Goal: Information Seeking & Learning: Find specific fact

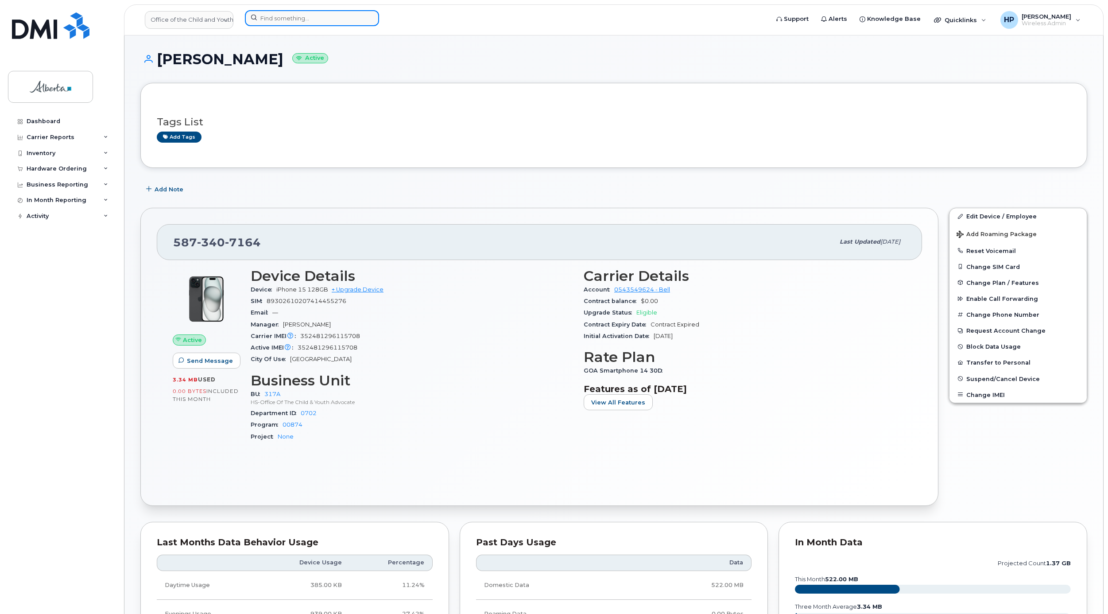
click at [275, 16] on input at bounding box center [312, 18] width 134 height 16
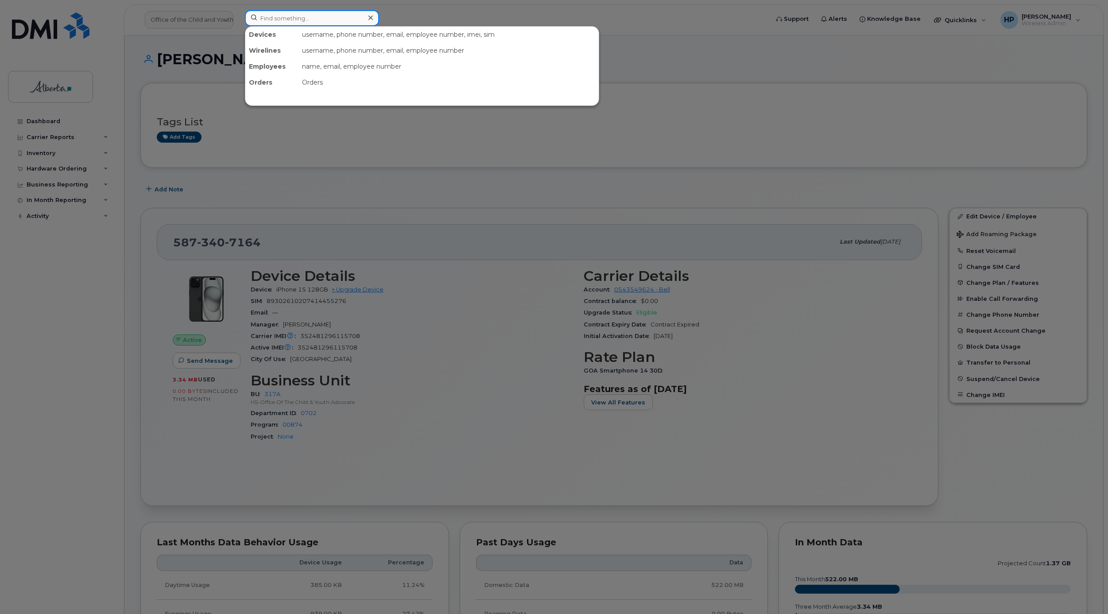
paste input "7802036830"
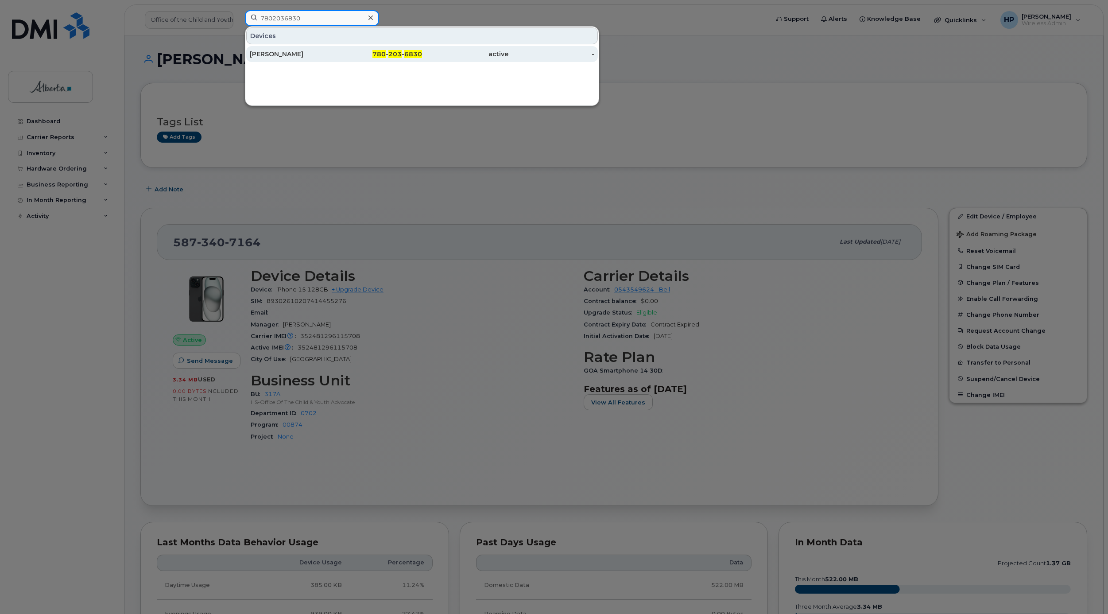
type input "7802036830"
click at [287, 54] on div "[PERSON_NAME]" at bounding box center [293, 54] width 86 height 9
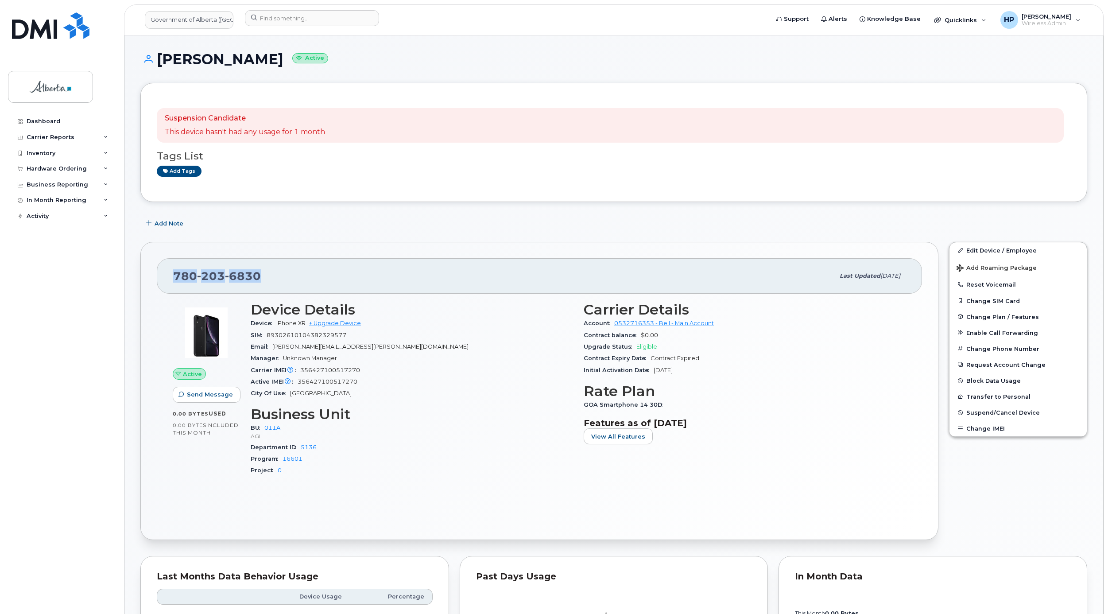
drag, startPoint x: 262, startPoint y: 274, endPoint x: 134, endPoint y: 274, distance: 127.5
copy span "780 203 6830"
click at [809, 323] on div "Account 0532716353 - Bell - Main Account" at bounding box center [744, 323] width 322 height 12
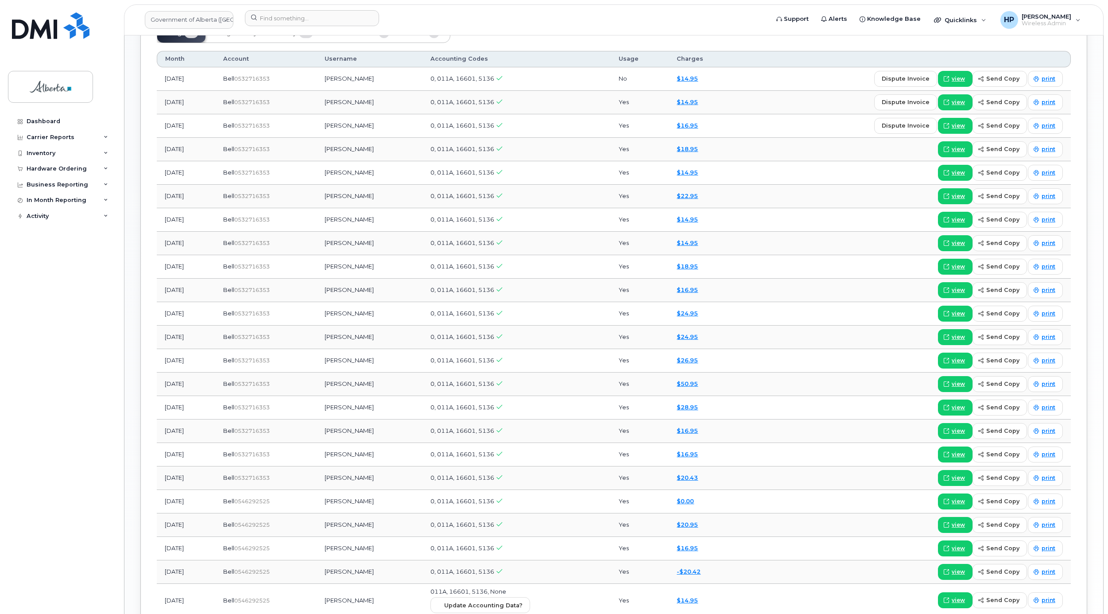
scroll to position [659, 0]
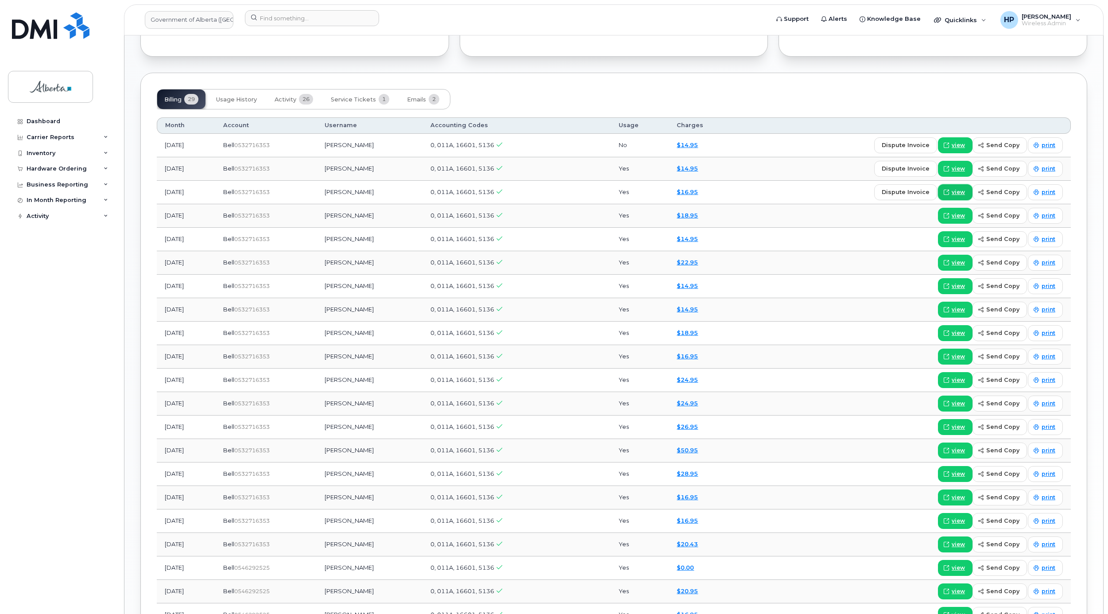
click at [963, 194] on span "view" at bounding box center [957, 192] width 13 height 8
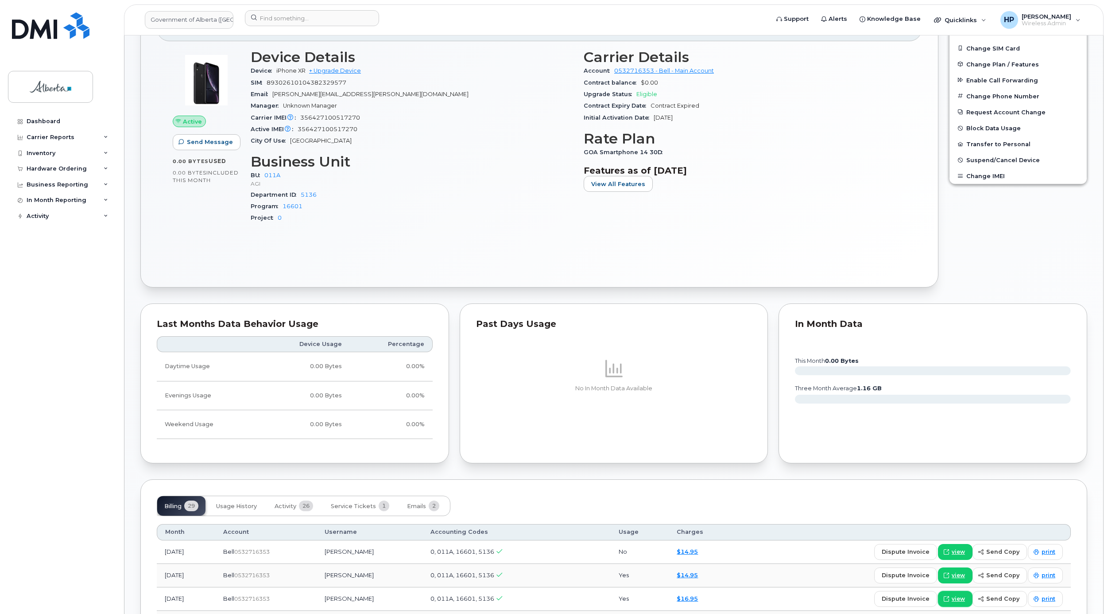
scroll to position [0, 0]
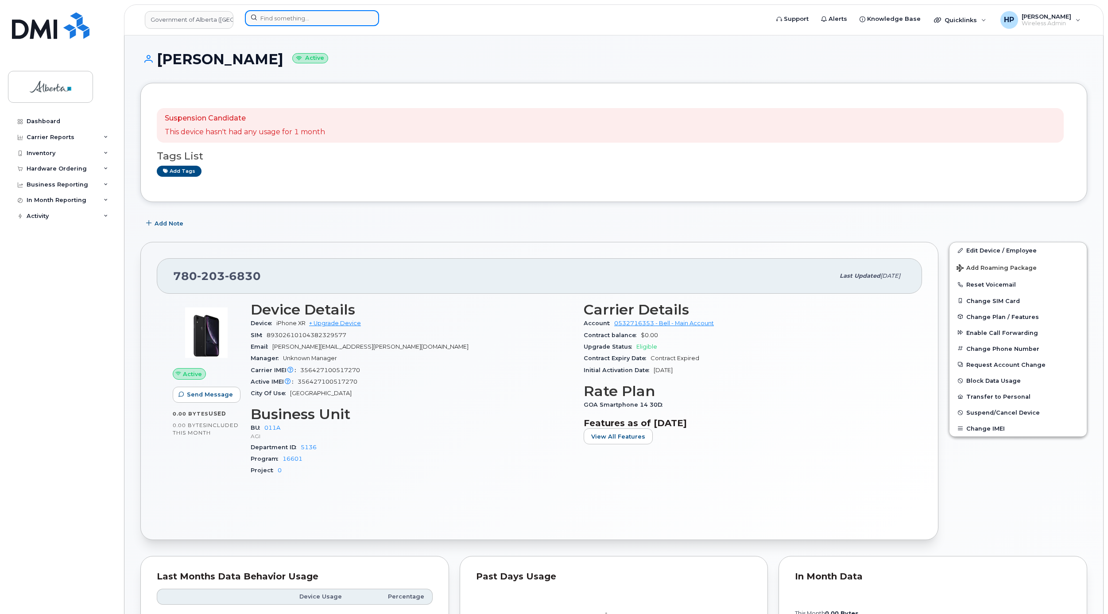
click at [290, 23] on input at bounding box center [312, 18] width 134 height 16
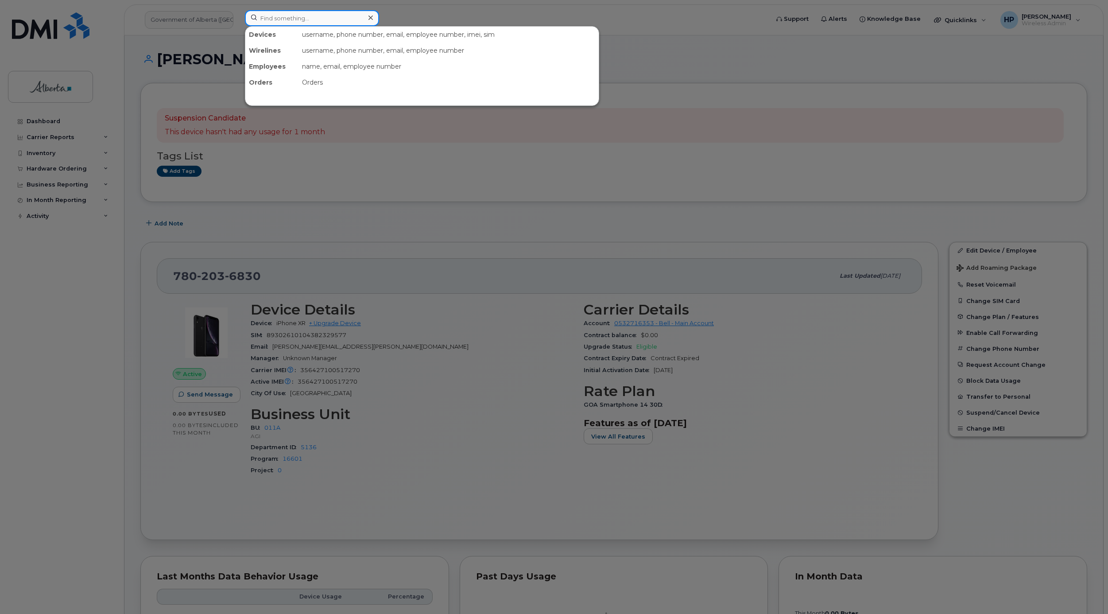
paste input "35 255622 185162 4"
type input "35255622 1851624"
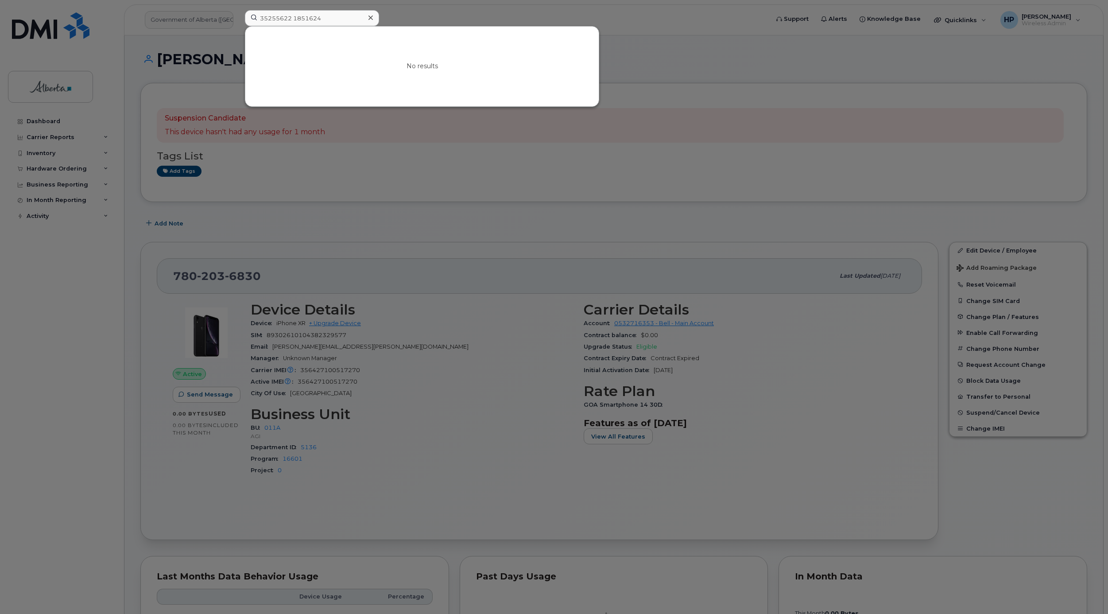
click at [388, 190] on div at bounding box center [554, 307] width 1108 height 614
drag, startPoint x: 336, startPoint y: 21, endPoint x: 143, endPoint y: 20, distance: 193.0
click at [238, 20] on div "35255622 1851624 No results" at bounding box center [504, 19] width 532 height 19
paste input "4374534607"
type input "4374534607"
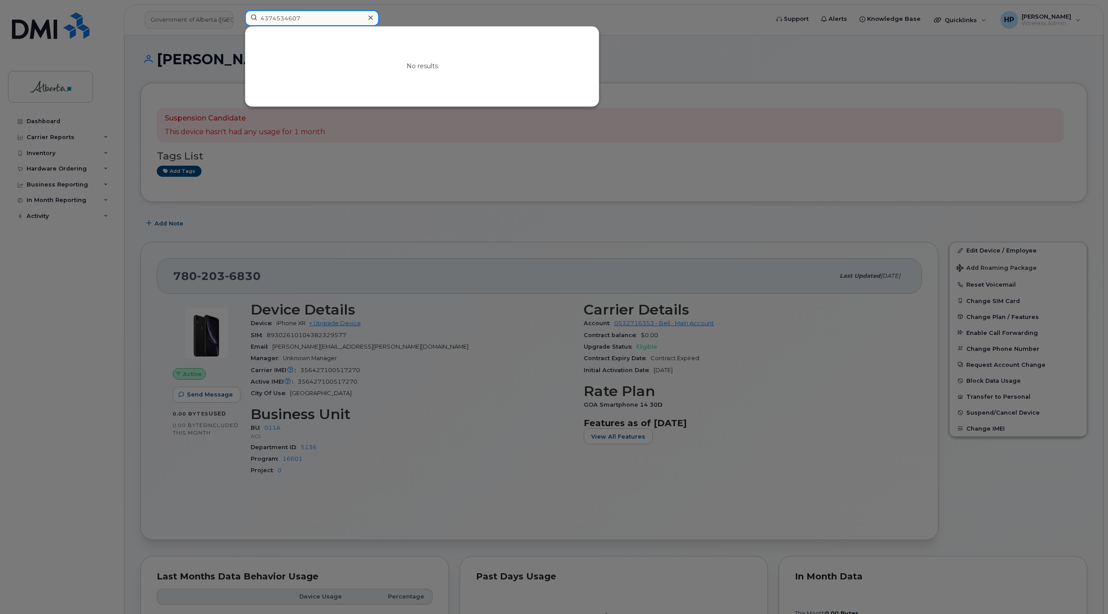
click at [300, 12] on input "4374534607" at bounding box center [312, 18] width 134 height 16
click at [692, 59] on div at bounding box center [554, 307] width 1108 height 614
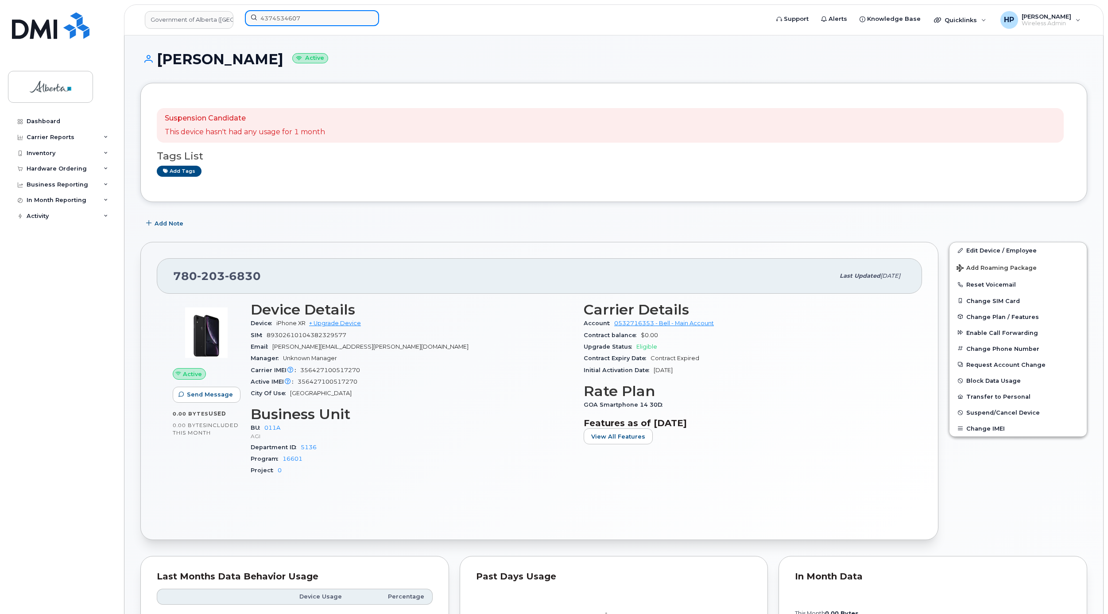
click at [309, 15] on input "4374534607" at bounding box center [312, 18] width 134 height 16
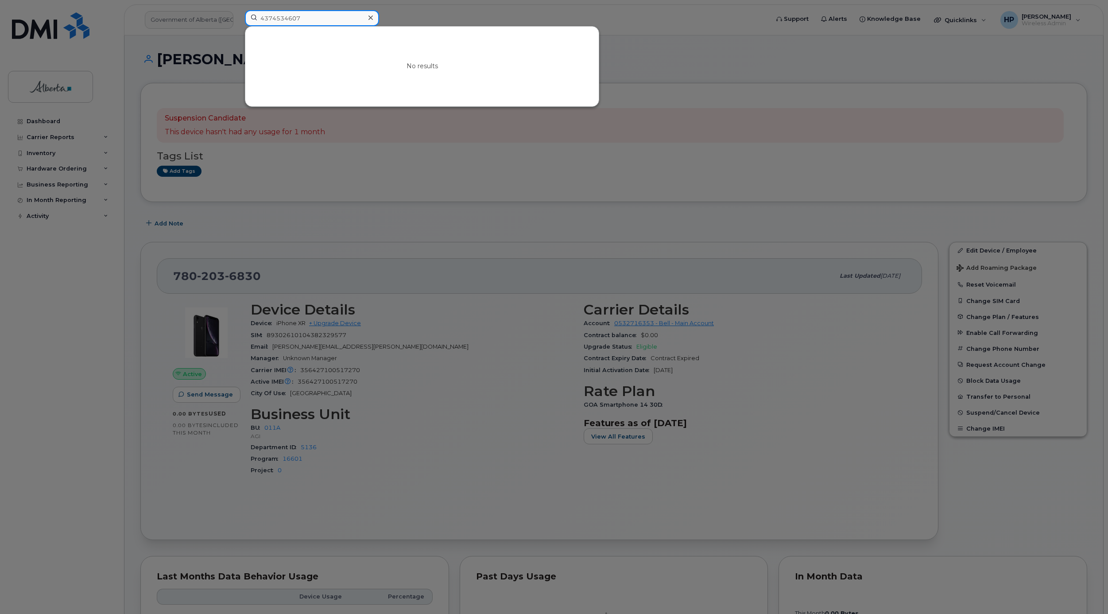
click at [301, 15] on input "4374534607" at bounding box center [312, 18] width 134 height 16
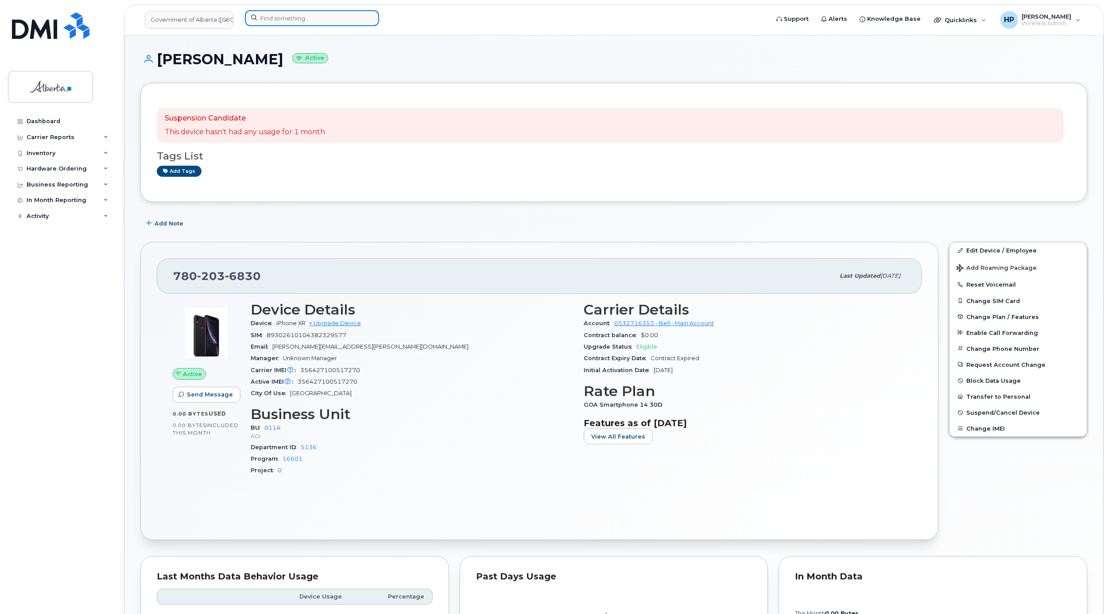
click at [295, 21] on input at bounding box center [312, 18] width 134 height 16
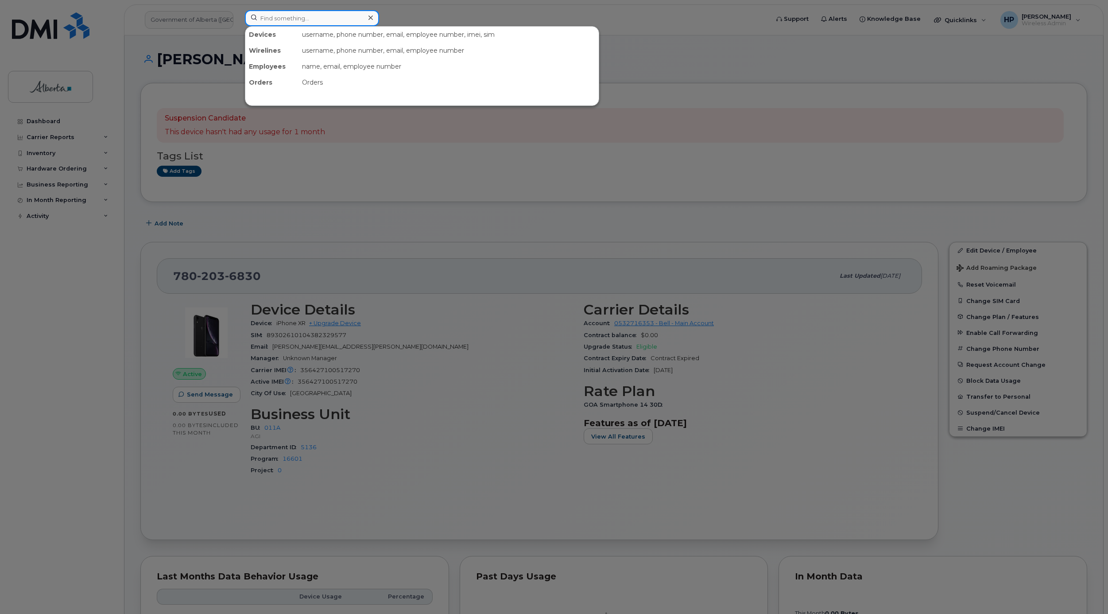
type input "4374534607"
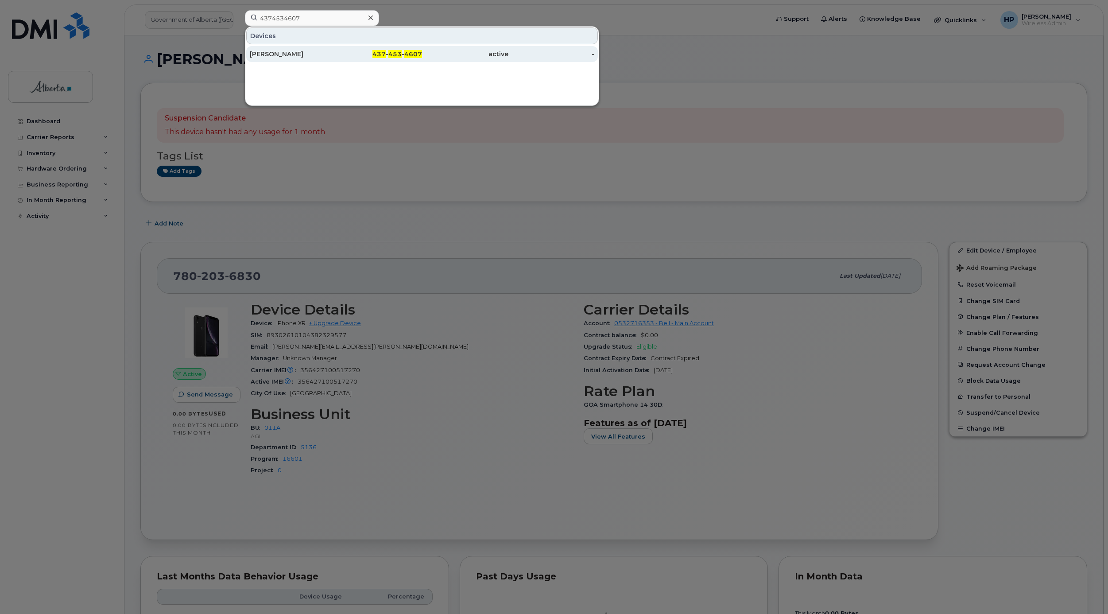
click at [271, 55] on div "[PERSON_NAME]" at bounding box center [293, 54] width 86 height 9
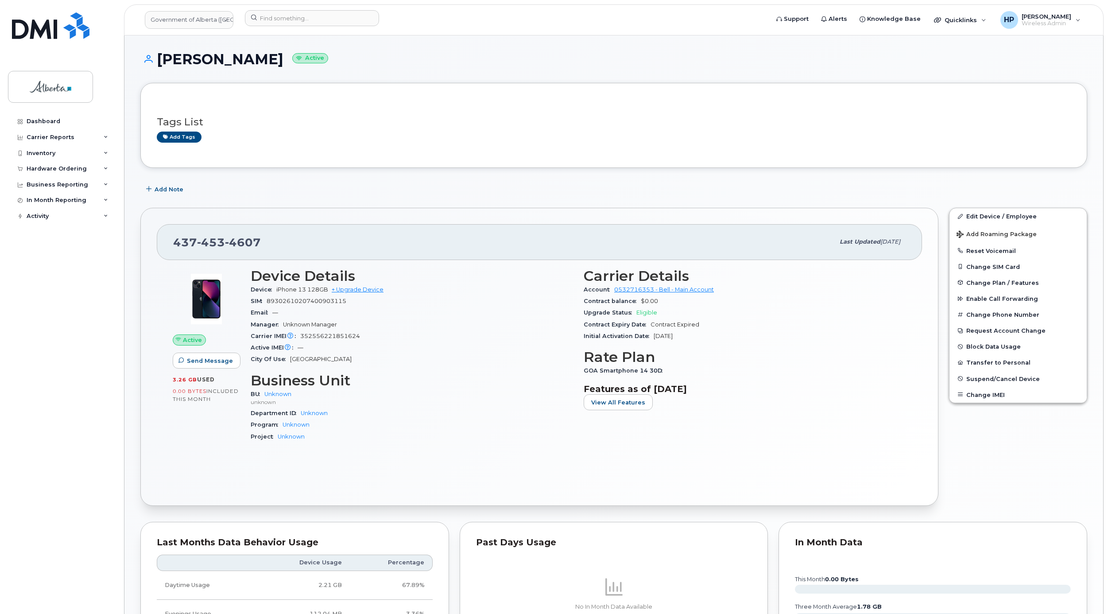
drag, startPoint x: 1107, startPoint y: 210, endPoint x: 1136, endPoint y: 575, distance: 366.4
click at [1107, 575] on html "Government of Alberta (GOA) Support Alerts Knowledge Base Quicklinks Suspend / …" at bounding box center [554, 460] width 1108 height 921
drag, startPoint x: 1136, startPoint y: 575, endPoint x: 1050, endPoint y: 454, distance: 148.5
click at [1050, 454] on div "Edit Device / Employee Add Roaming Package Reset Voicemail Change SIM Card Chan…" at bounding box center [1017, 356] width 149 height 309
drag, startPoint x: 1106, startPoint y: 402, endPoint x: 1108, endPoint y: 415, distance: 13.4
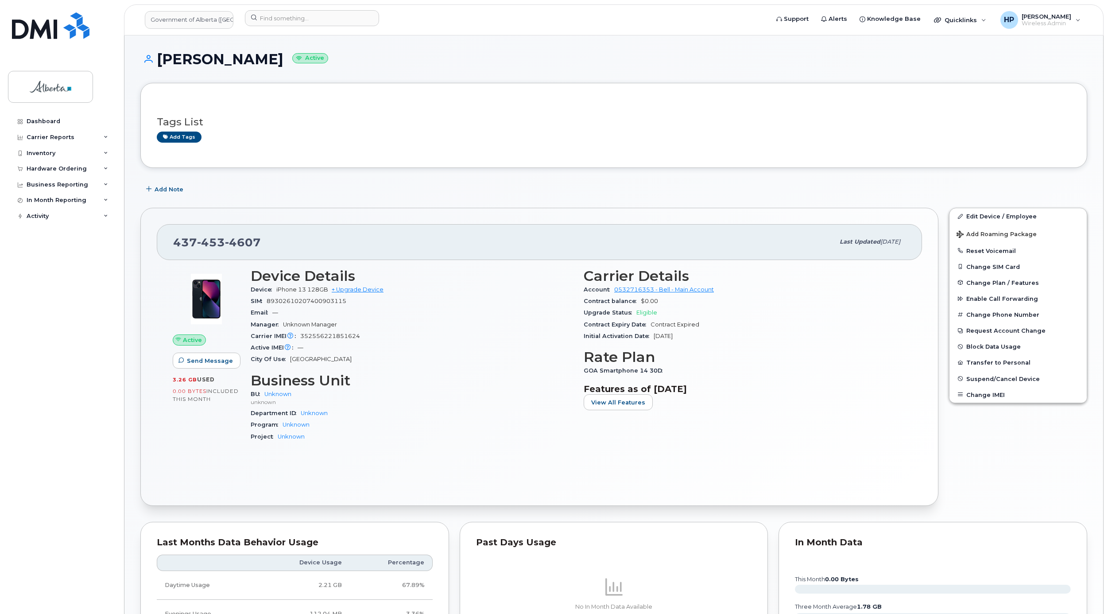
click at [1107, 429] on html "Government of Alberta (GOA) Support Alerts Knowledge Base Quicklinks Suspend / …" at bounding box center [554, 460] width 1108 height 921
click at [301, 19] on input at bounding box center [312, 18] width 134 height 16
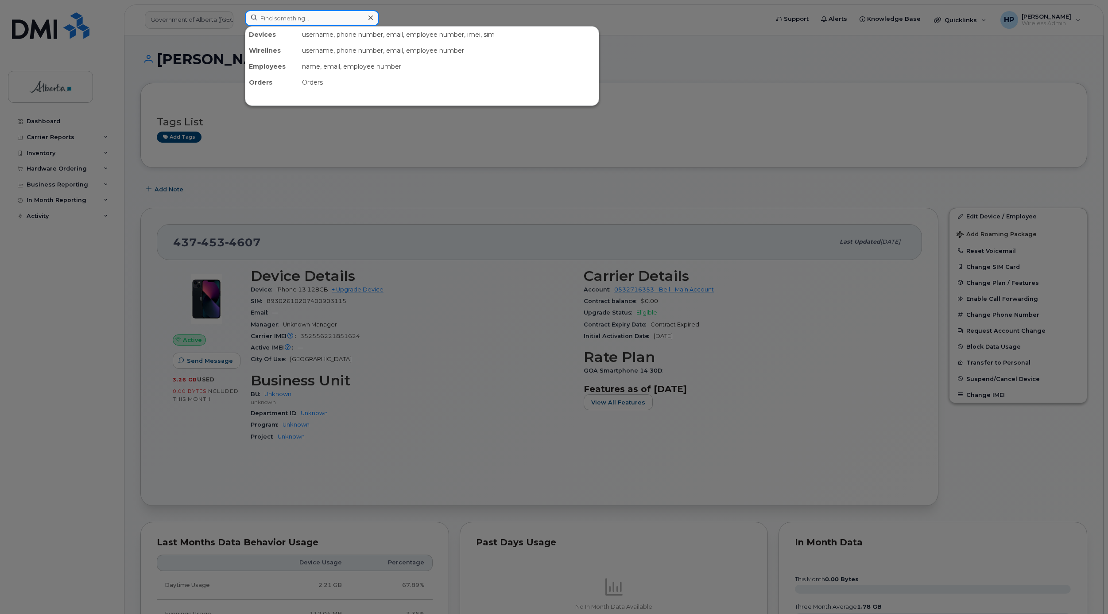
paste input "7802036830"
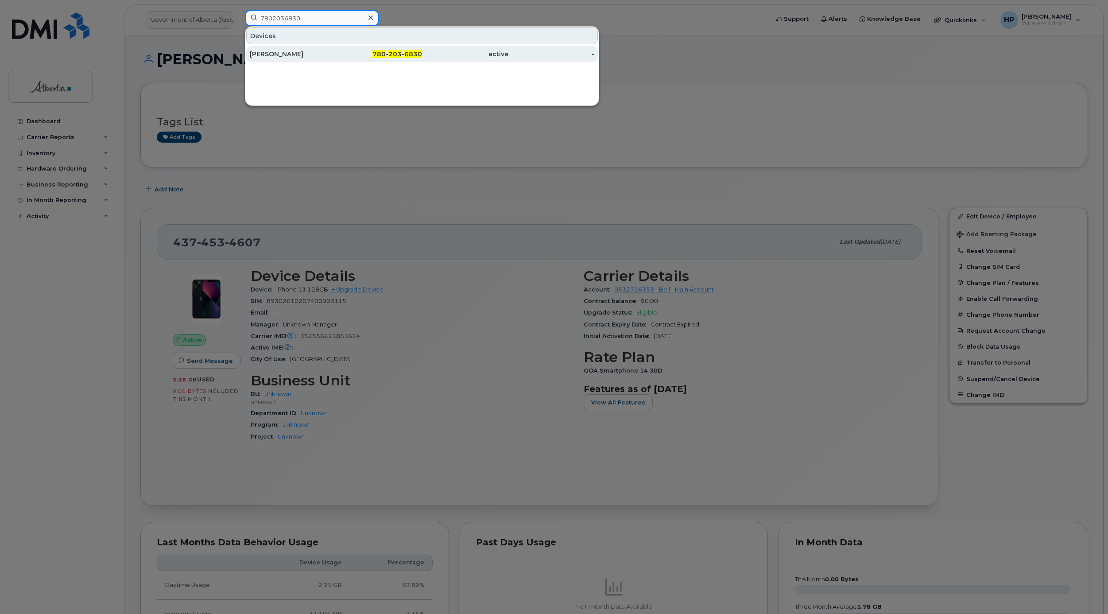
type input "7802036830"
click at [281, 55] on div "[PERSON_NAME]" at bounding box center [293, 54] width 86 height 9
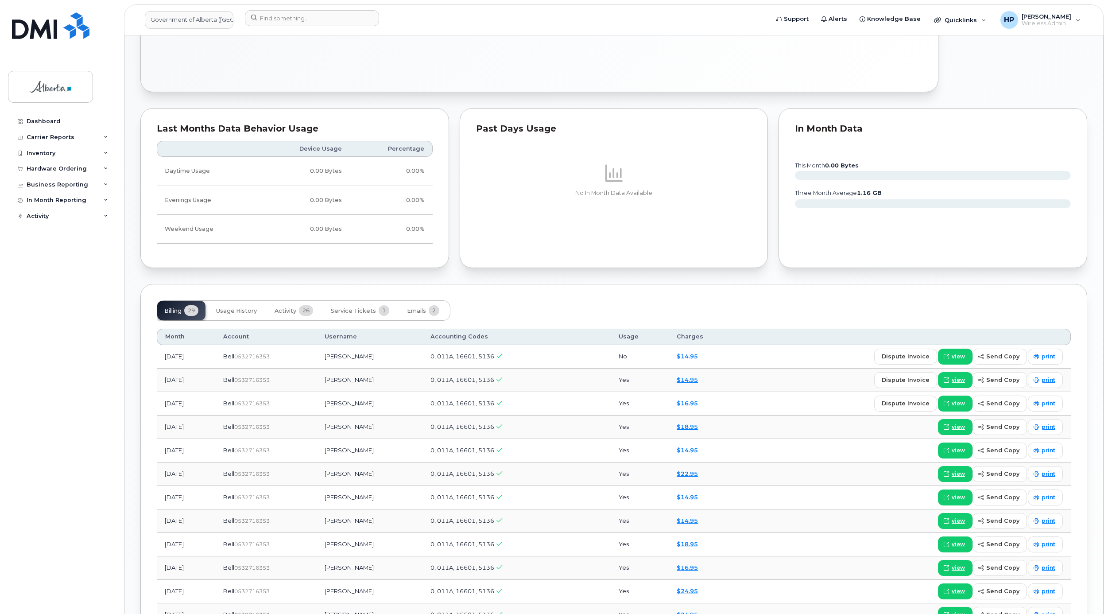
scroll to position [469, 0]
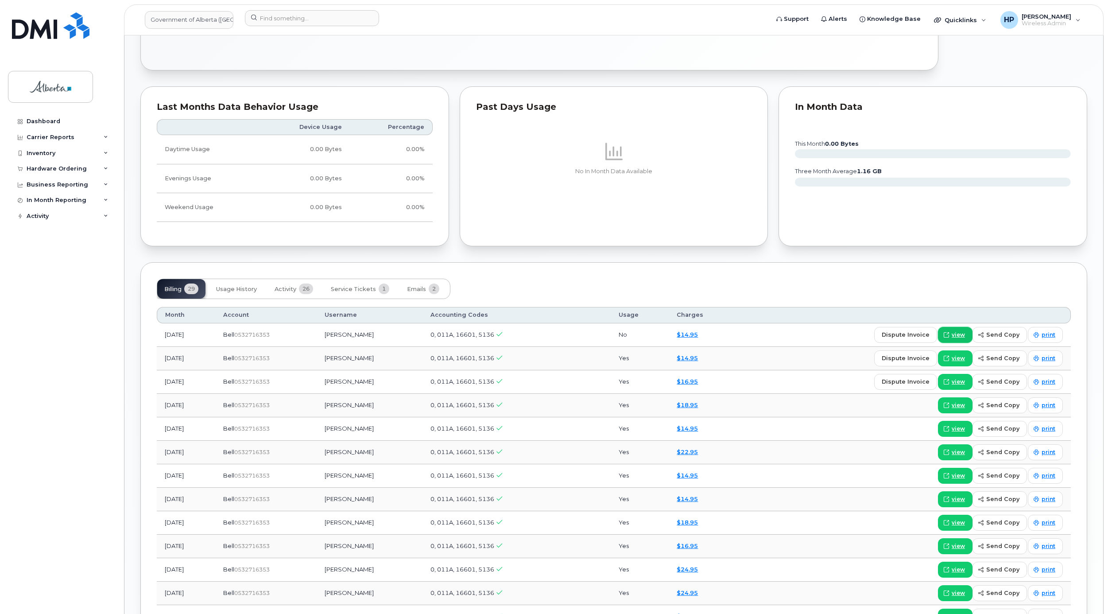
click at [965, 339] on span "view" at bounding box center [957, 335] width 13 height 8
click at [961, 362] on span "view" at bounding box center [957, 358] width 13 height 8
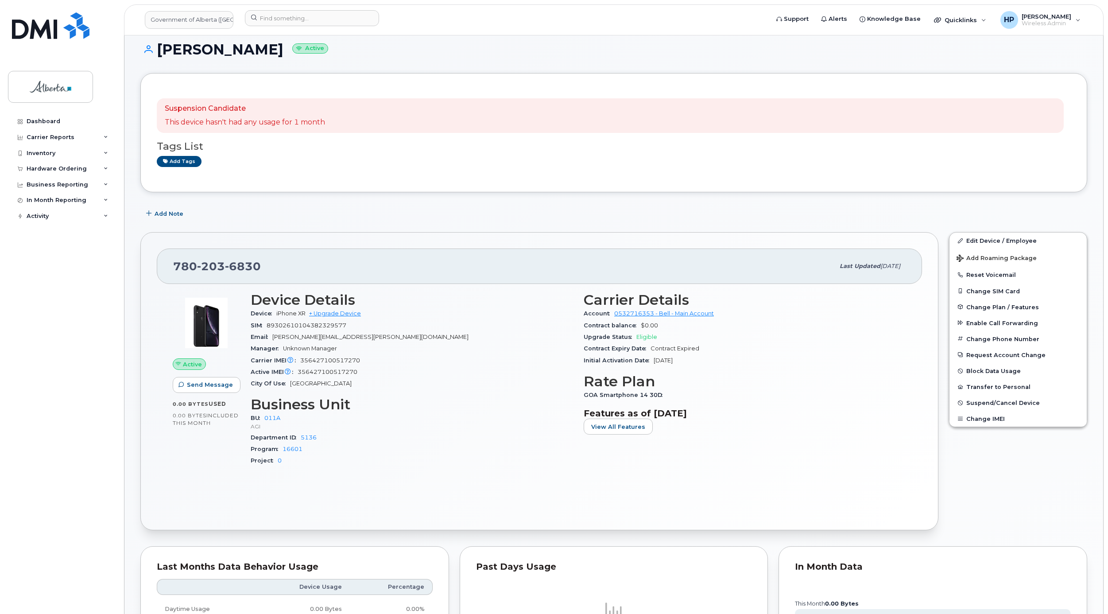
scroll to position [6, 0]
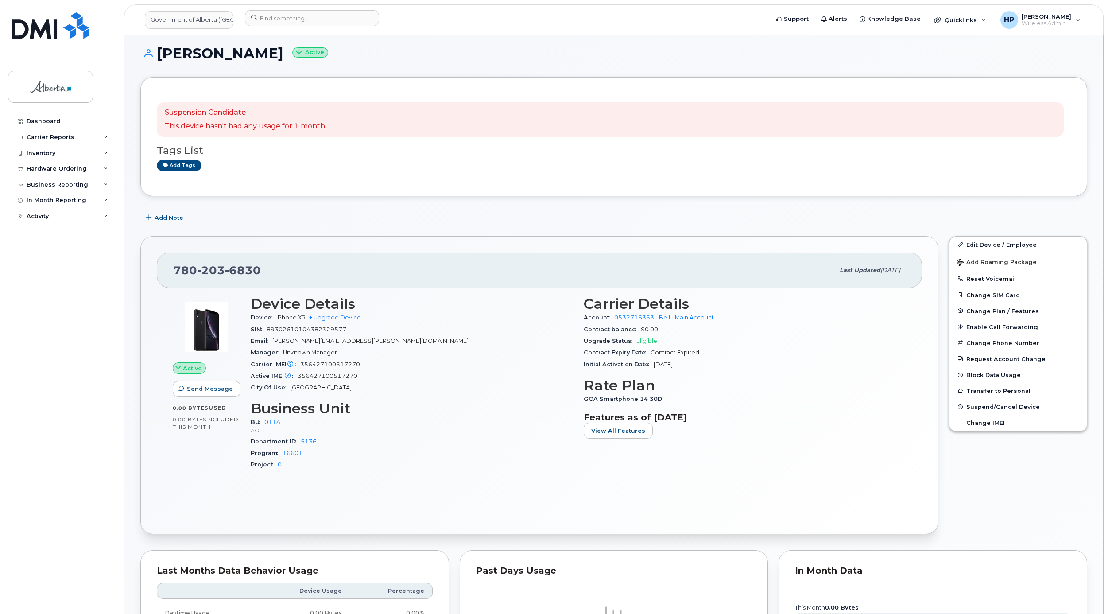
click at [532, 59] on h1 "Joanne Ballance Active" at bounding box center [613, 53] width 947 height 15
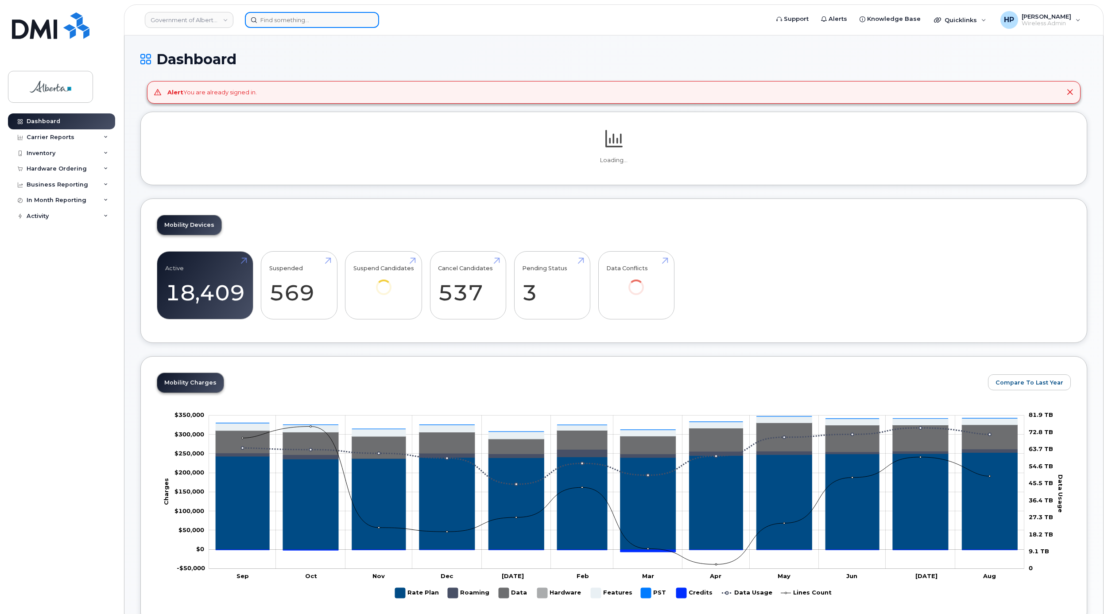
click at [265, 21] on input at bounding box center [312, 20] width 134 height 16
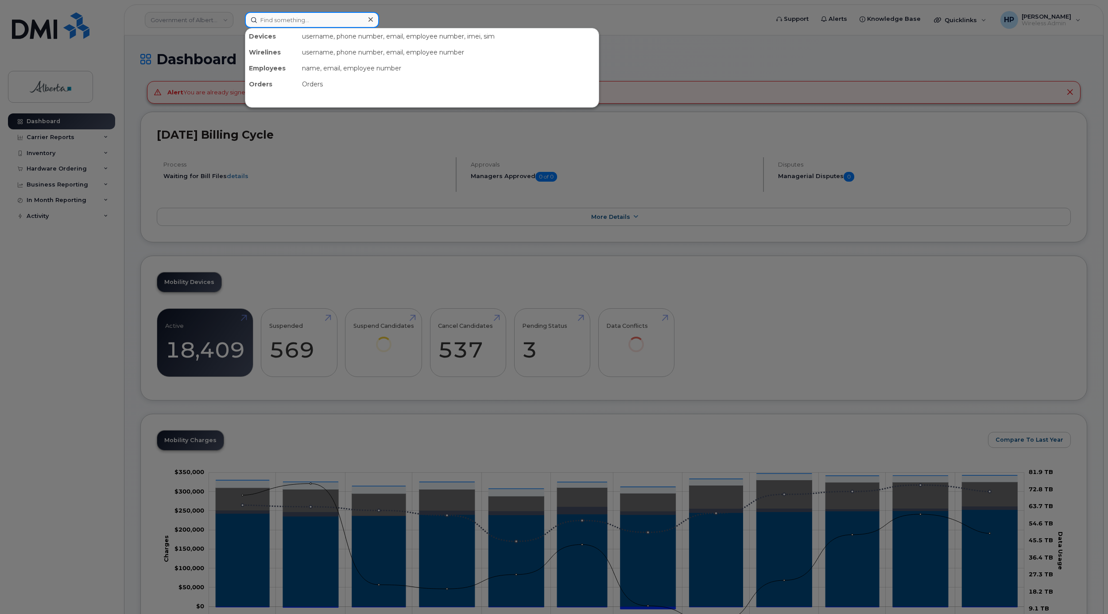
paste input "4374534607"
type input "4374534607"
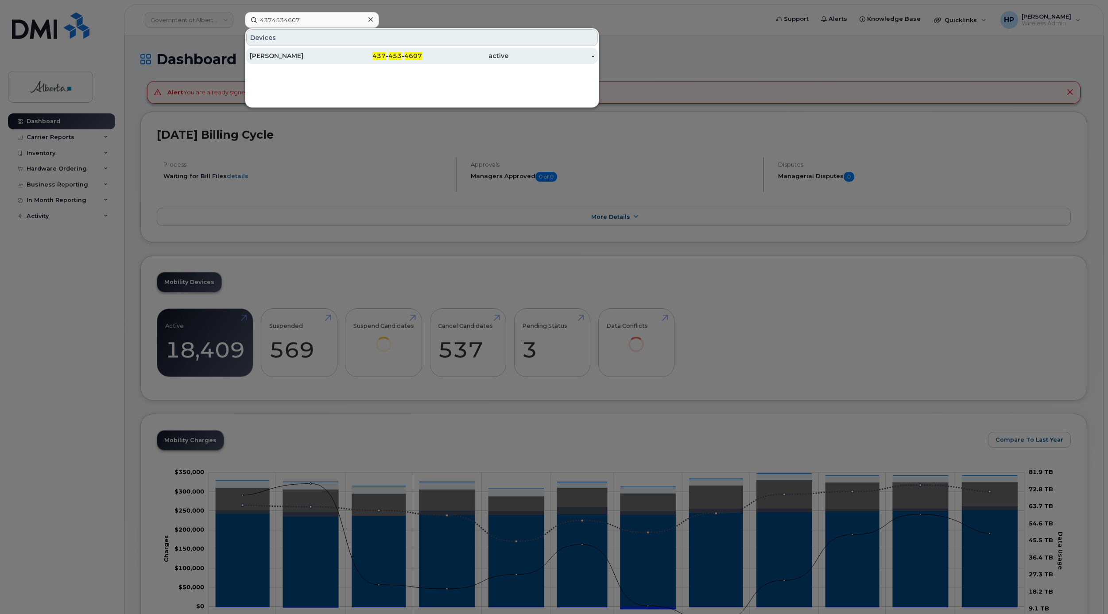
click at [277, 58] on div "[PERSON_NAME]" at bounding box center [293, 55] width 86 height 9
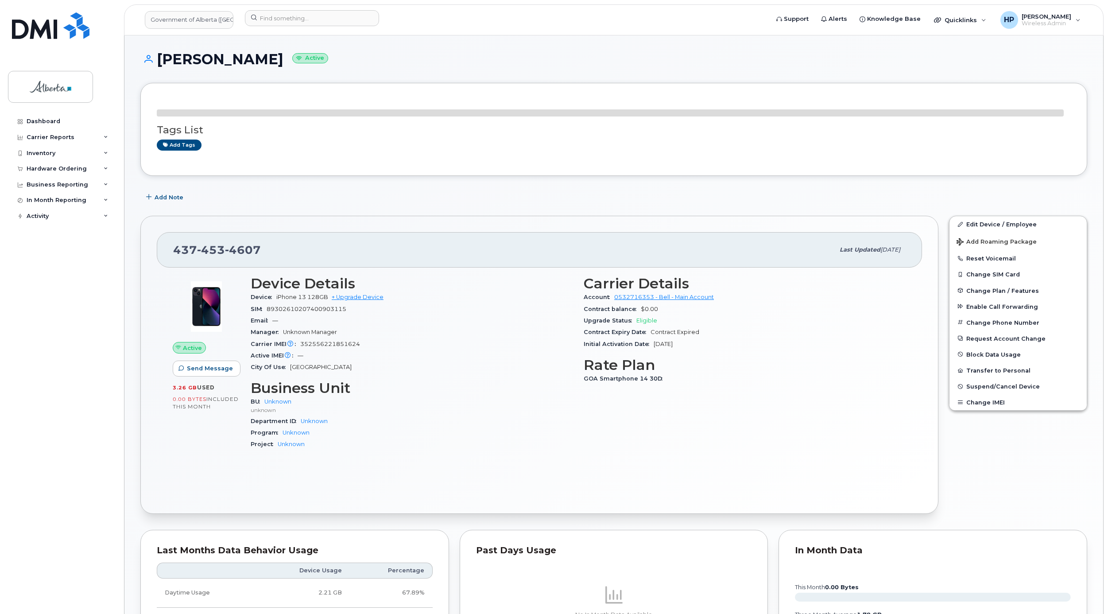
click at [611, 48] on div "[PERSON_NAME] Active Tags List Add tags Add Note [PHONE_NUMBER] Last updated [D…" at bounding box center [613, 472] width 978 height 874
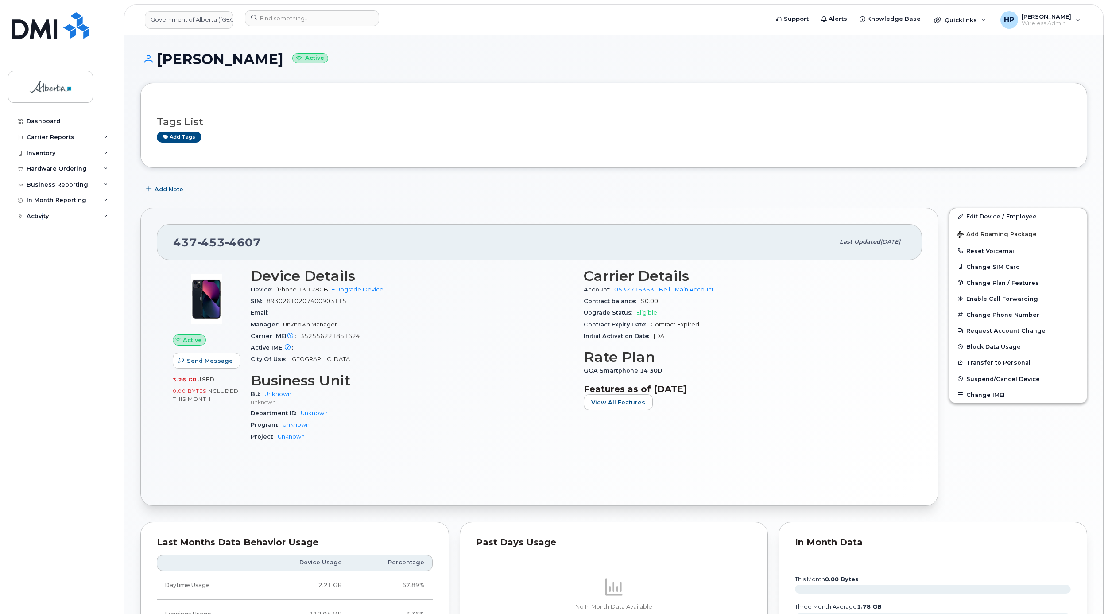
click at [43, 280] on div "Dashboard Carrier Reports Monthly Billing Data Daily Data Pooling Data Behavior…" at bounding box center [62, 356] width 109 height 487
drag, startPoint x: 174, startPoint y: 240, endPoint x: 266, endPoint y: 240, distance: 91.6
click at [266, 240] on div "[PHONE_NUMBER]" at bounding box center [503, 241] width 661 height 19
drag, startPoint x: 158, startPoint y: 58, endPoint x: 281, endPoint y: 66, distance: 122.9
click at [281, 66] on h1 "Wendy Mccormick Active" at bounding box center [613, 58] width 947 height 15
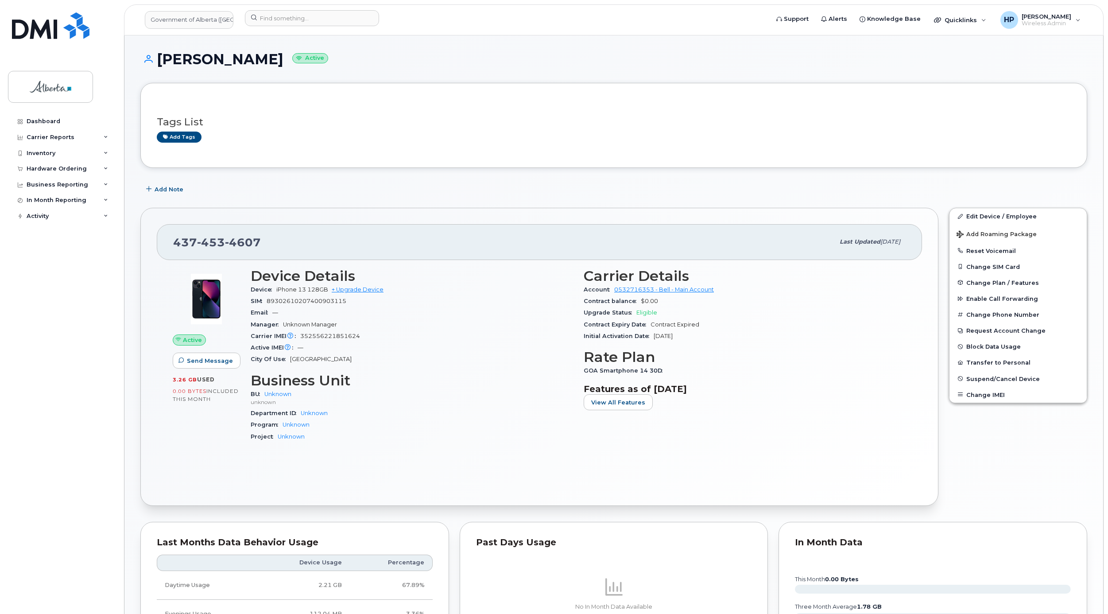
drag, startPoint x: 281, startPoint y: 66, endPoint x: 270, endPoint y: 170, distance: 105.1
click at [270, 170] on div "Tags List Add tags Add Note 437 453 4607 Last updated May 13, 2025 Active Send …" at bounding box center [613, 480] width 947 height 794
drag, startPoint x: 259, startPoint y: 242, endPoint x: 169, endPoint y: 240, distance: 89.9
click at [169, 240] on div "437 453 4607 Last updated May 13, 2025" at bounding box center [539, 241] width 765 height 35
drag, startPoint x: 169, startPoint y: 240, endPoint x: 308, endPoint y: 241, distance: 139.0
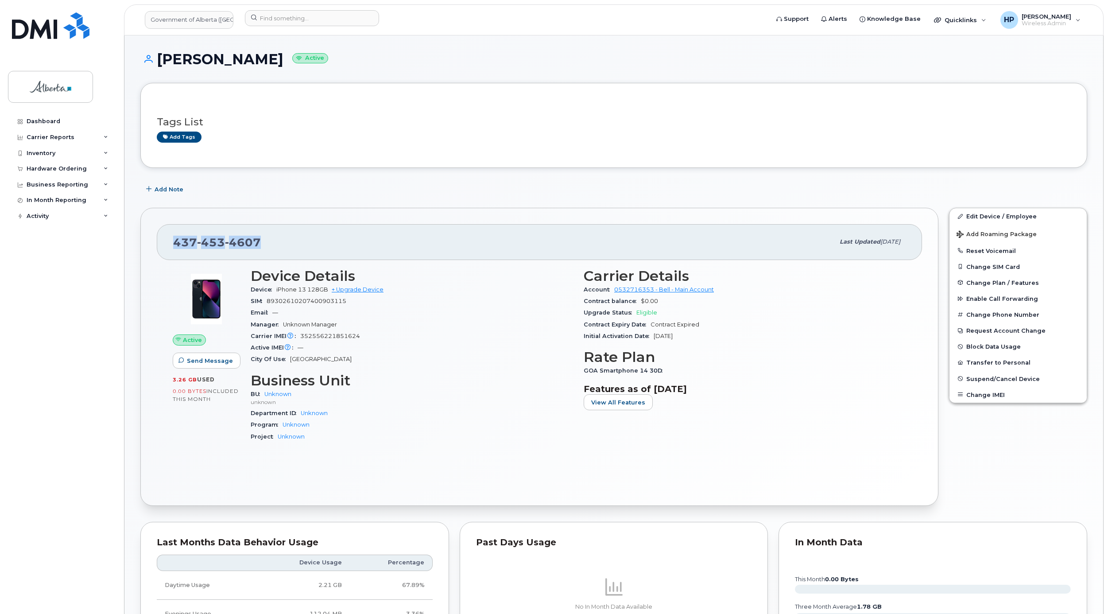
click at [308, 241] on div "437 453 4607" at bounding box center [503, 241] width 661 height 19
drag, startPoint x: 265, startPoint y: 242, endPoint x: 161, endPoint y: 247, distance: 104.2
click at [161, 247] on div "437 453 4607 Last updated May 13, 2025" at bounding box center [539, 241] width 765 height 35
drag, startPoint x: 161, startPoint y: 247, endPoint x: 216, endPoint y: 262, distance: 56.8
click at [216, 259] on div "437 453 4607 Last updated May 13, 2025" at bounding box center [539, 241] width 765 height 35
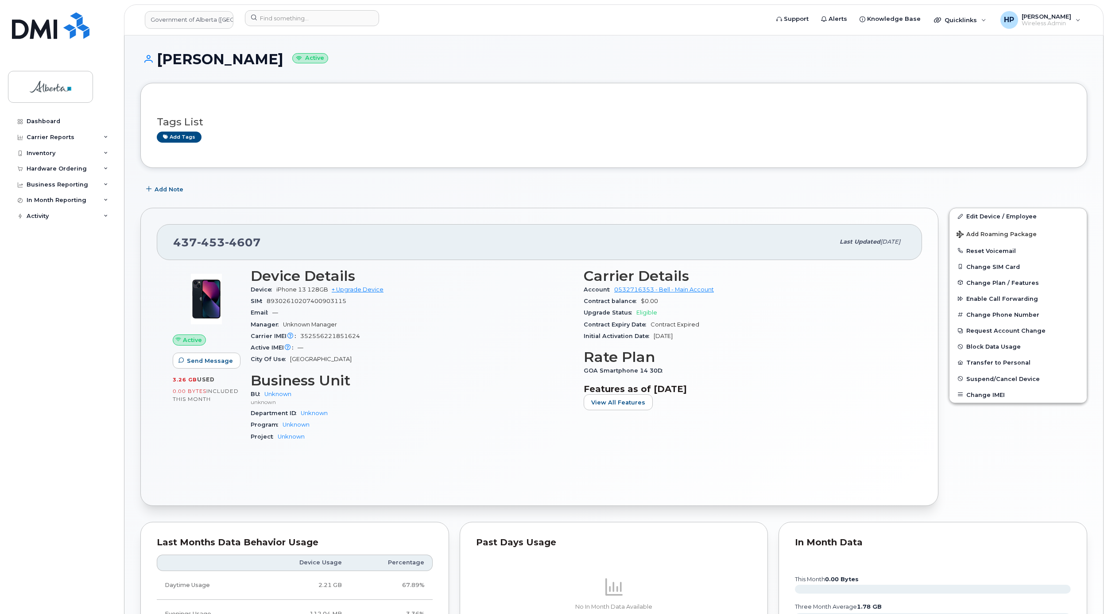
click at [294, 7] on header "Government of Alberta (GOA) Support Alerts Knowledge Base Quicklinks Suspend / …" at bounding box center [613, 19] width 979 height 31
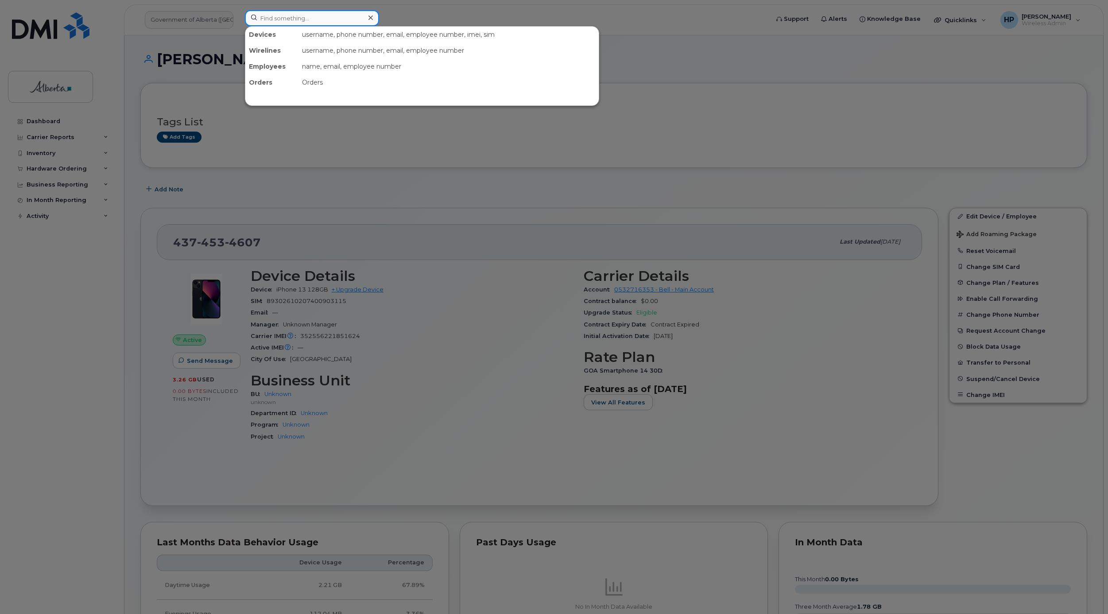
click at [280, 18] on input at bounding box center [312, 18] width 134 height 16
paste input "780-203-6830"
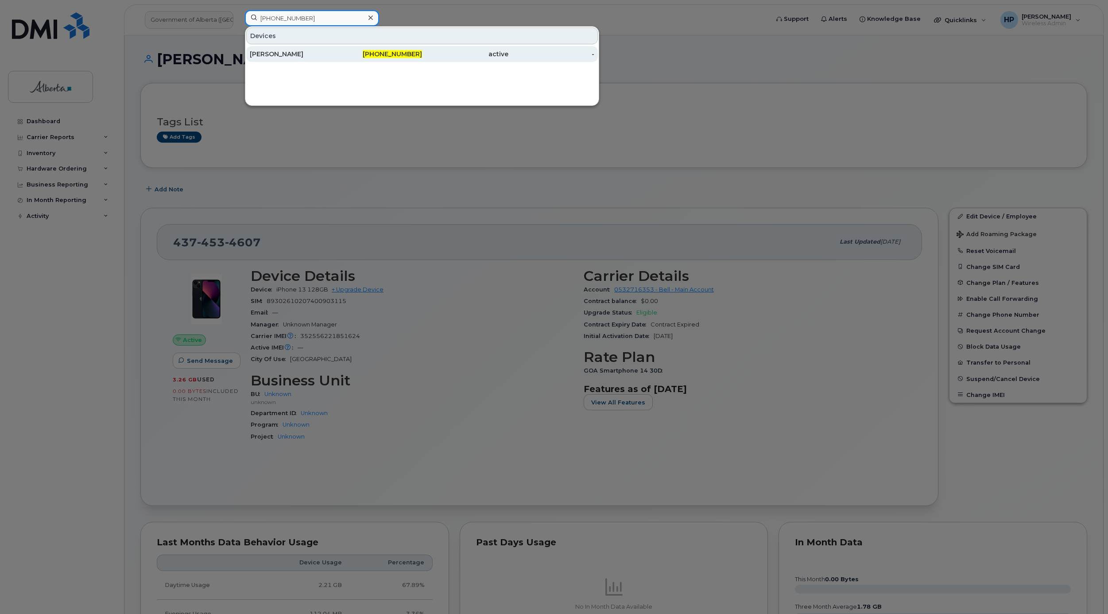
type input "780-203-6830"
click at [276, 52] on div "[PERSON_NAME]" at bounding box center [293, 54] width 86 height 9
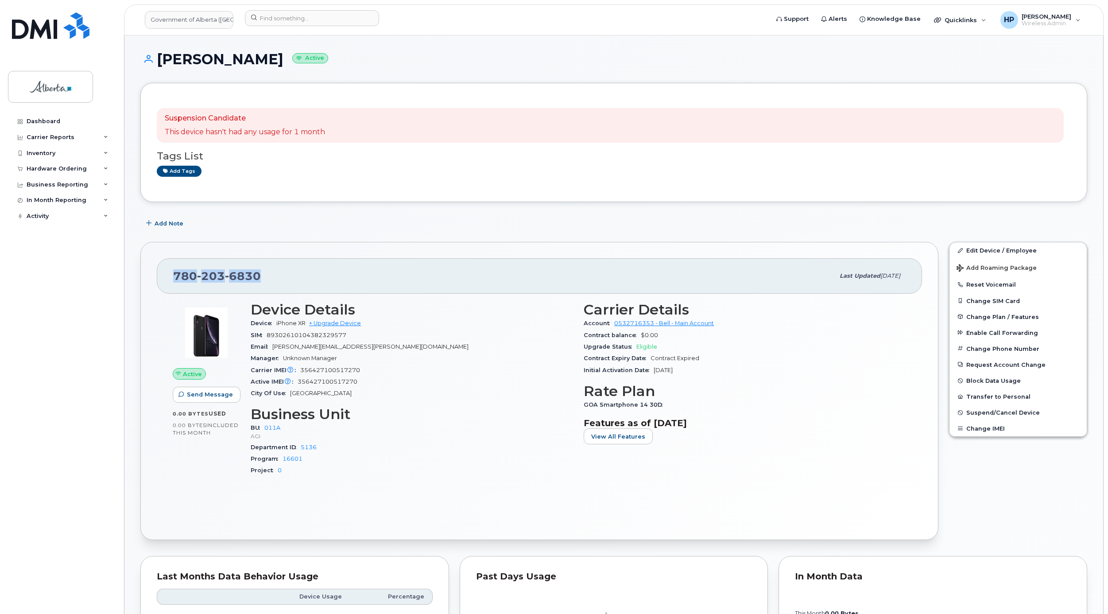
drag, startPoint x: 267, startPoint y: 274, endPoint x: 125, endPoint y: 281, distance: 141.8
click at [257, 279] on span "6830" at bounding box center [243, 275] width 36 height 13
drag, startPoint x: 263, startPoint y: 274, endPoint x: 162, endPoint y: 282, distance: 100.8
click at [162, 282] on div "[PHONE_NUMBER] Last updated [DATE]" at bounding box center [539, 275] width 765 height 35
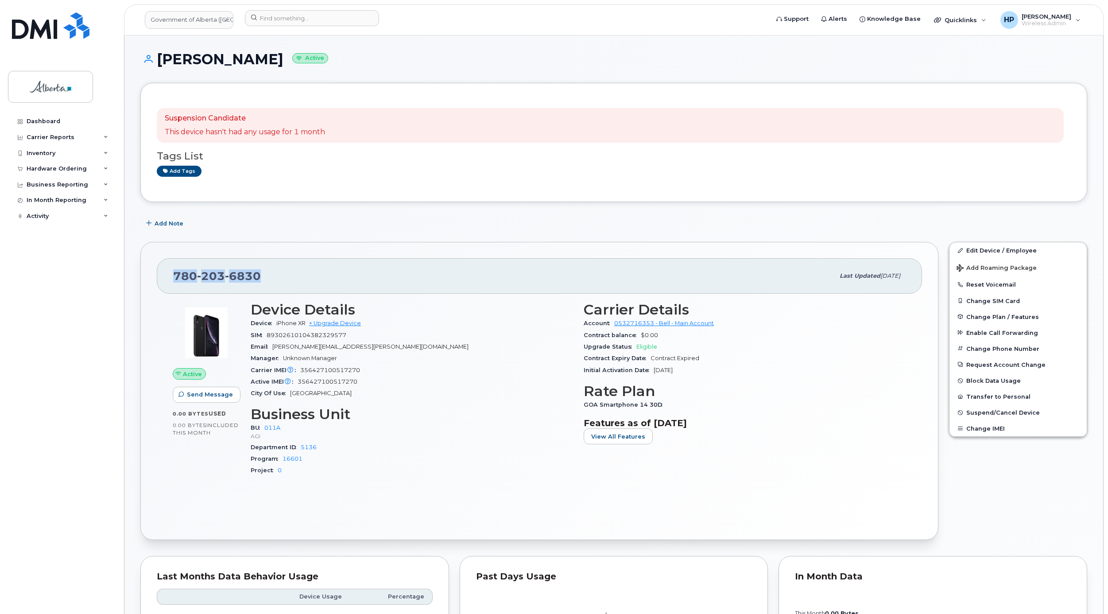
click at [286, 292] on div "[PHONE_NUMBER] Last updated [DATE]" at bounding box center [539, 275] width 765 height 35
drag, startPoint x: 277, startPoint y: 323, endPoint x: 312, endPoint y: 325, distance: 35.5
click at [312, 325] on div "Device iPhone XR + Upgrade Device" at bounding box center [412, 323] width 322 height 12
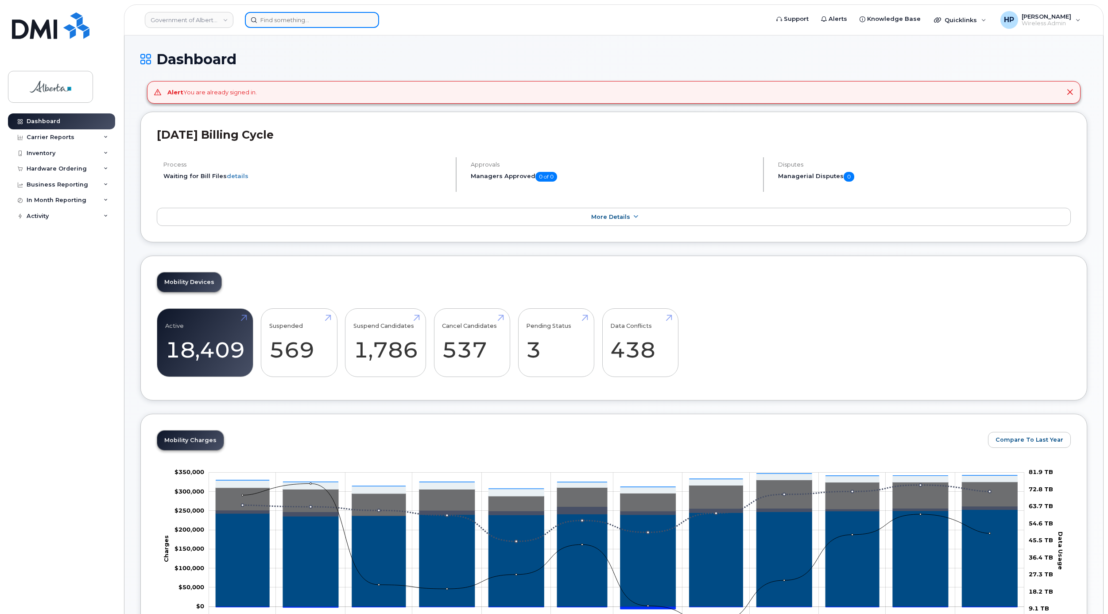
click at [335, 21] on input at bounding box center [312, 20] width 134 height 16
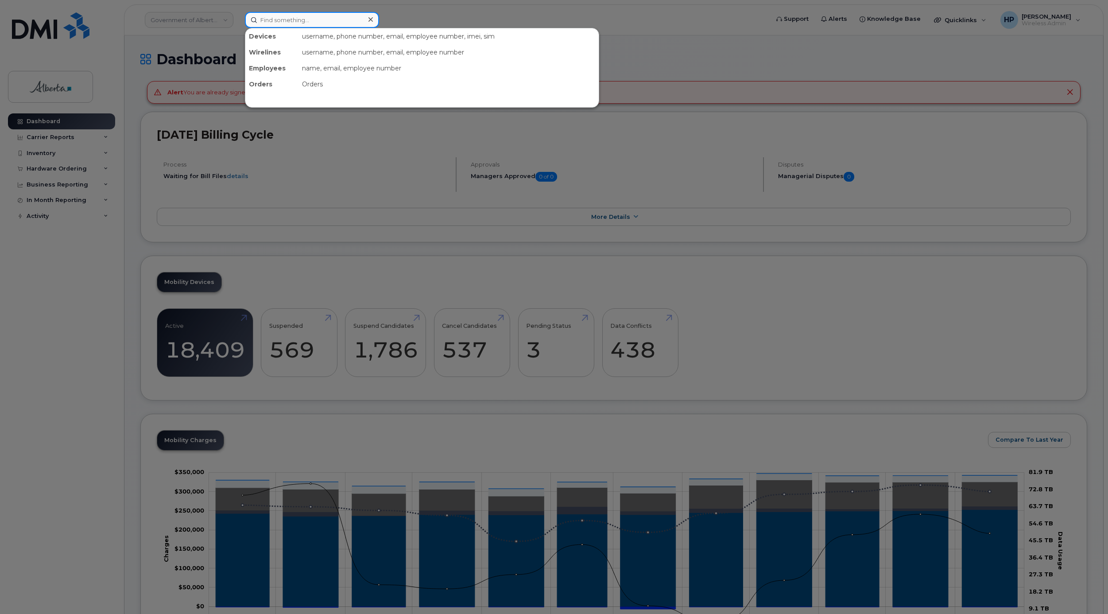
paste input "4374534607"
type input "4374534607"
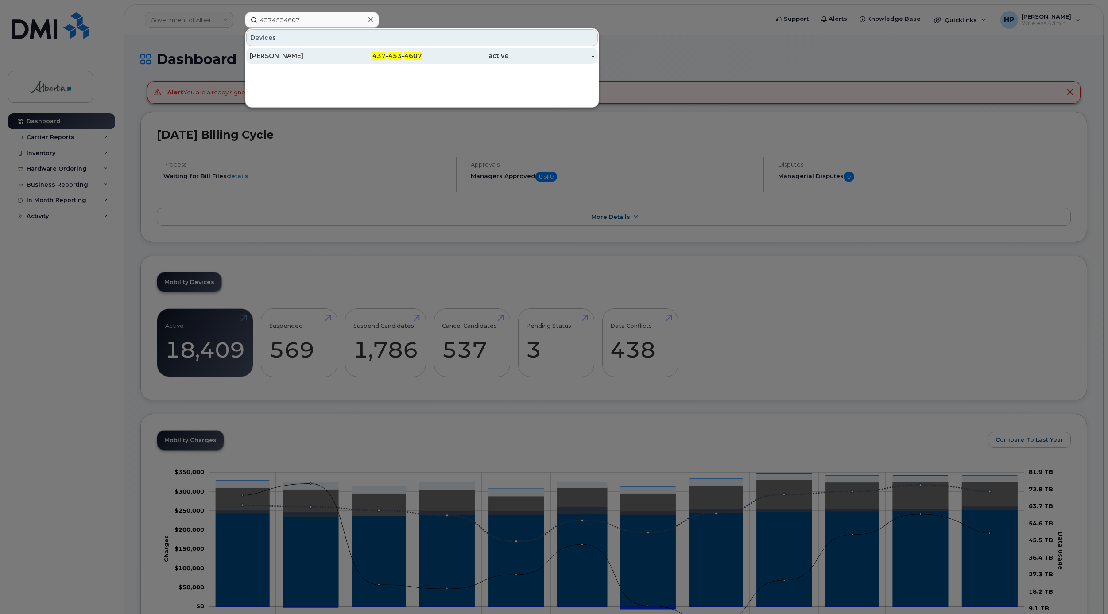
click at [292, 56] on div "[PERSON_NAME]" at bounding box center [293, 55] width 86 height 9
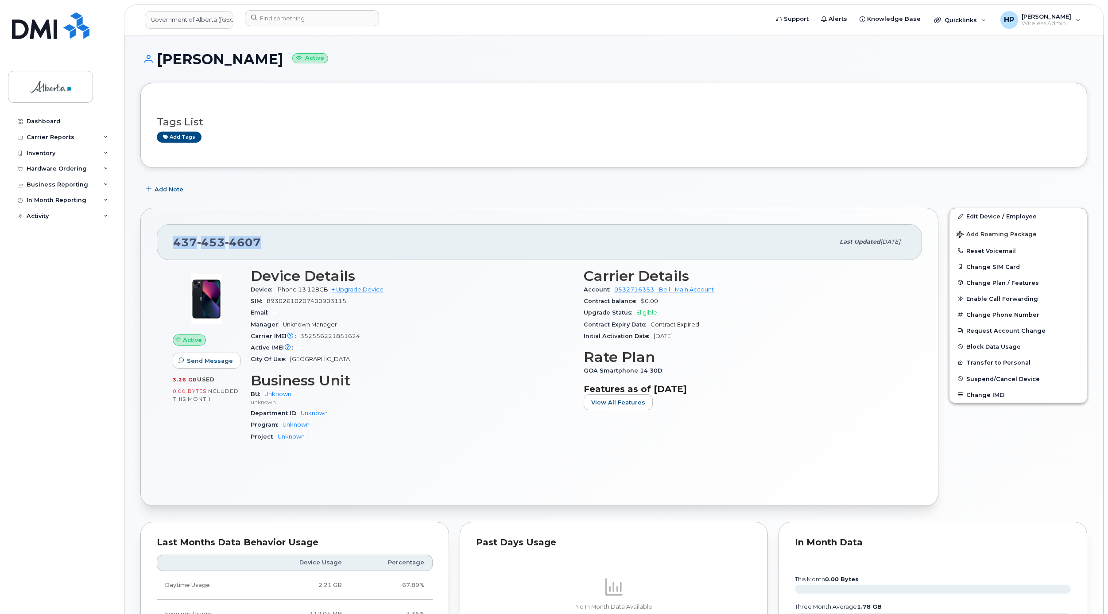
drag, startPoint x: 261, startPoint y: 240, endPoint x: 173, endPoint y: 243, distance: 88.2
click at [173, 243] on div "[PHONE_NUMBER] Last updated [DATE]" at bounding box center [539, 241] width 765 height 35
drag, startPoint x: 299, startPoint y: 336, endPoint x: 360, endPoint y: 340, distance: 61.2
click at [360, 340] on div "Carrier IMEI Carrier IMEI is reported during the last billing cycle or change o…" at bounding box center [412, 336] width 322 height 12
drag, startPoint x: 262, startPoint y: 239, endPoint x: 175, endPoint y: 241, distance: 86.8
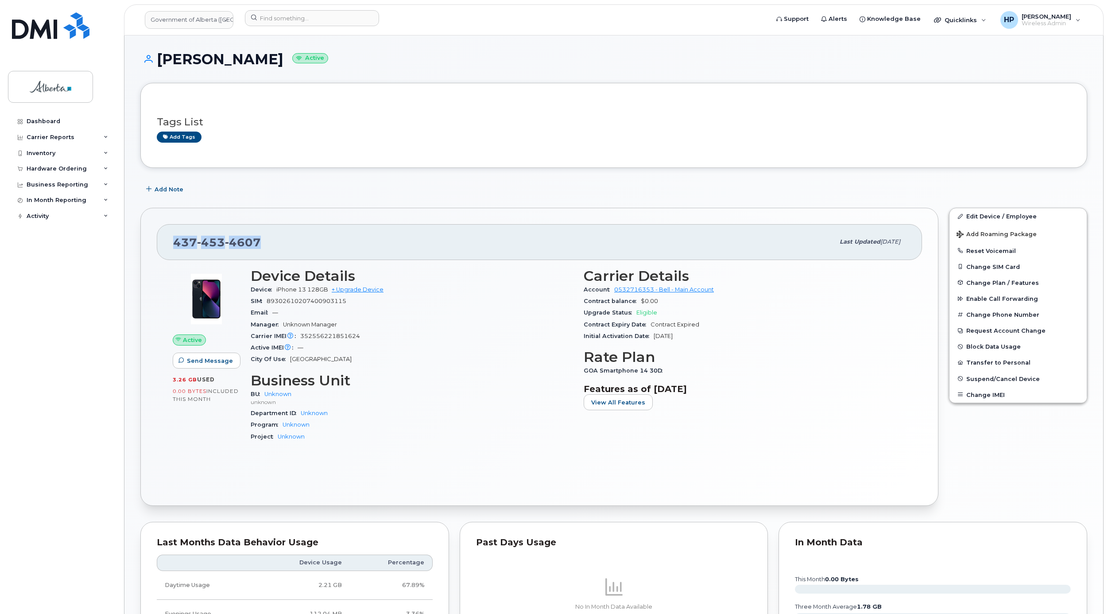
click at [175, 241] on div "437 453 4607" at bounding box center [503, 241] width 661 height 19
drag, startPoint x: 774, startPoint y: 56, endPoint x: 761, endPoint y: 49, distance: 15.1
click at [774, 56] on h1 "Wendy Mccormick Active" at bounding box center [613, 58] width 947 height 15
drag, startPoint x: 276, startPoint y: 290, endPoint x: 327, endPoint y: 290, distance: 50.9
click at [327, 290] on div "Device iPhone 13 128GB + Upgrade Device" at bounding box center [412, 290] width 322 height 12
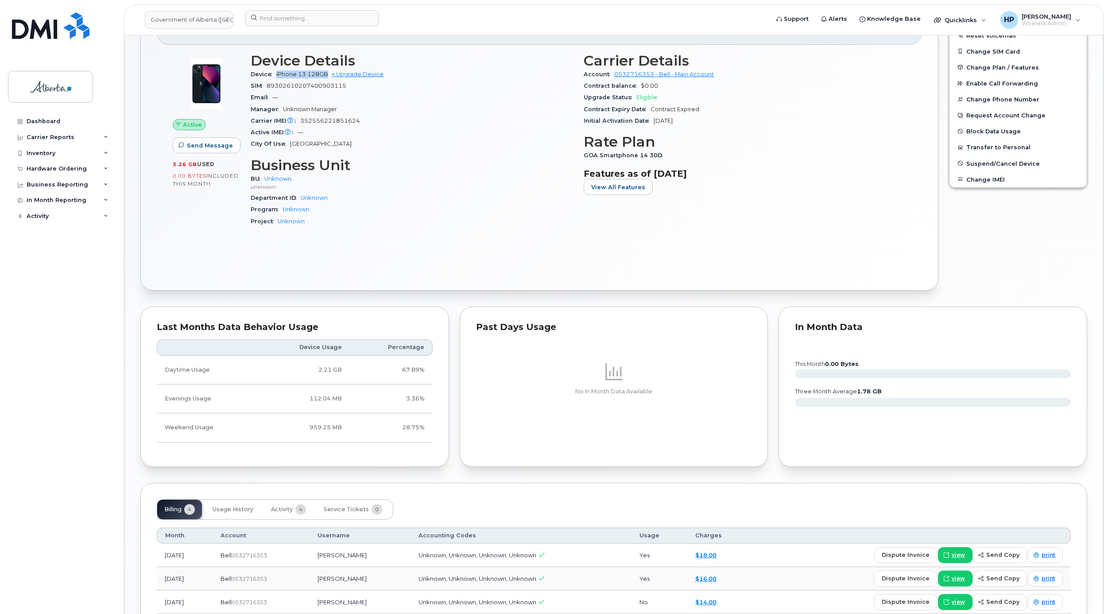
scroll to position [313, 0]
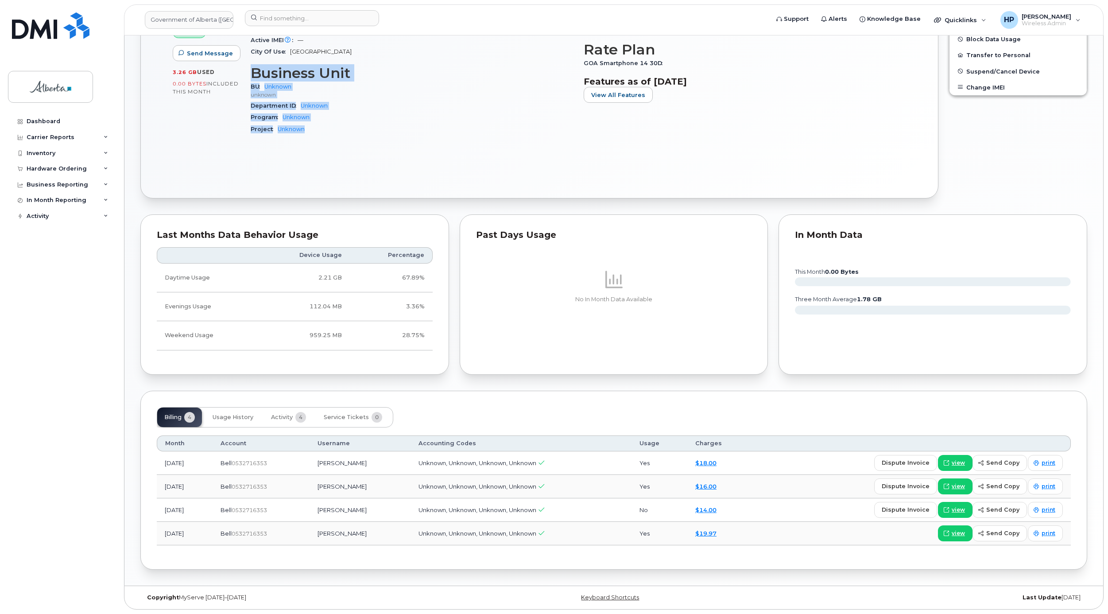
drag, startPoint x: 251, startPoint y: 68, endPoint x: 327, endPoint y: 123, distance: 93.3
click at [327, 123] on section "Business Unit BU Unknown unknown Department ID Unknown Program Unknown Project …" at bounding box center [412, 100] width 322 height 70
drag, startPoint x: 327, startPoint y: 123, endPoint x: 262, endPoint y: 113, distance: 65.4
click at [308, 127] on div "Project Unknown" at bounding box center [412, 130] width 322 height 12
drag, startPoint x: 204, startPoint y: 534, endPoint x: 163, endPoint y: 533, distance: 40.3
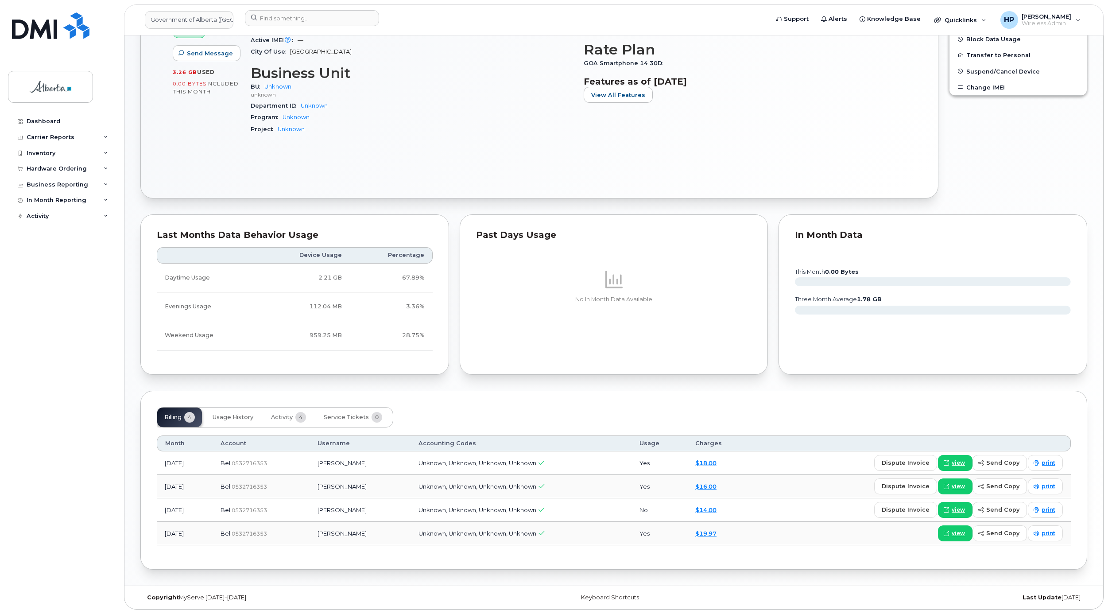
click at [163, 533] on td "May 2025" at bounding box center [185, 533] width 56 height 23
click at [348, 414] on span "Service Tickets" at bounding box center [346, 416] width 45 height 7
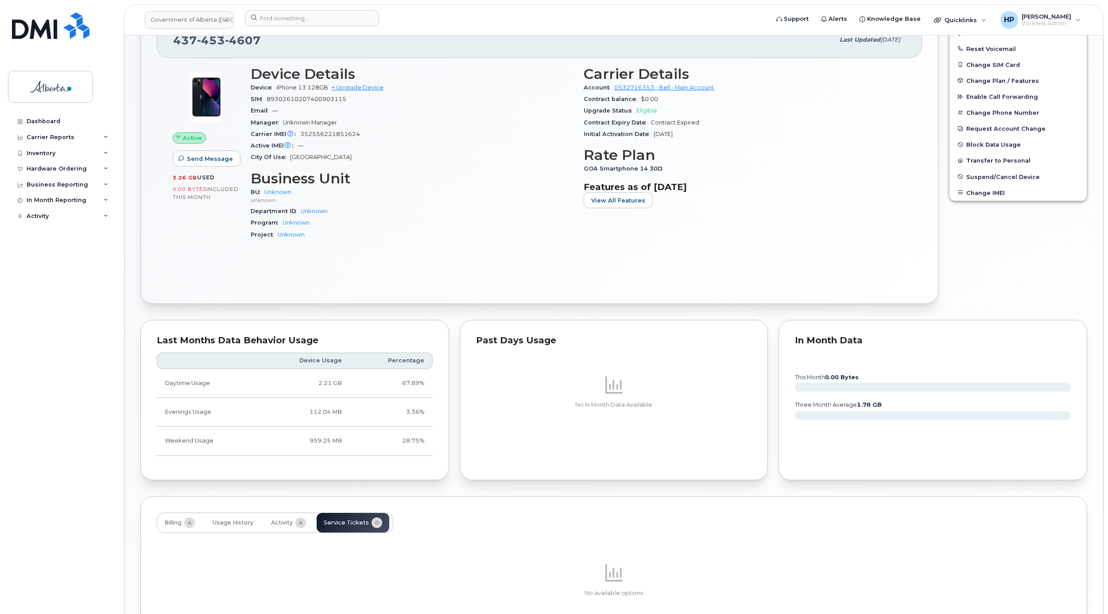
scroll to position [279, 0]
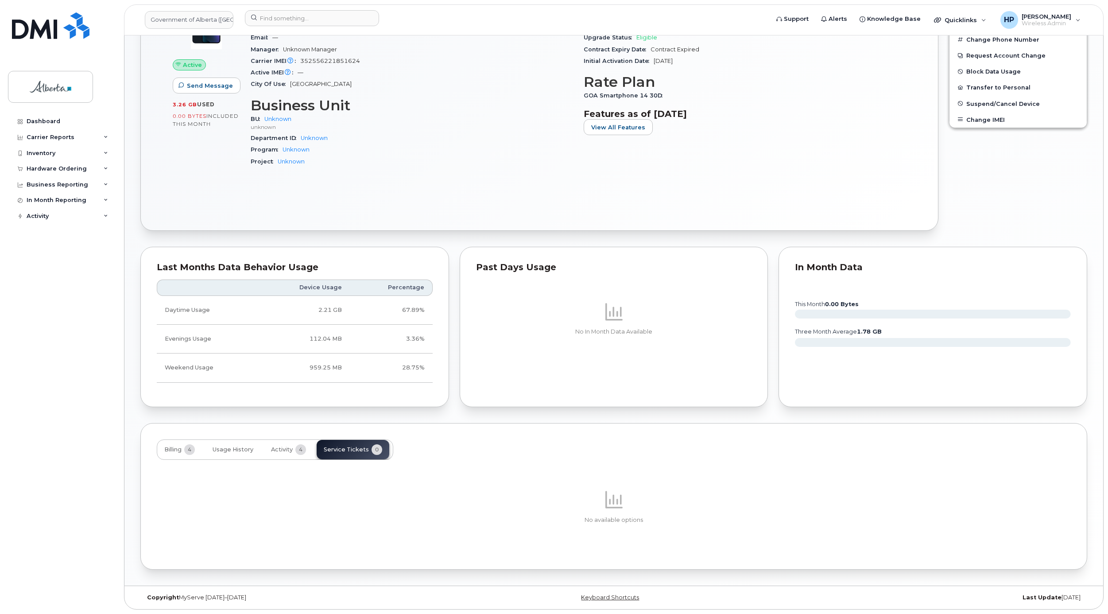
click at [611, 510] on div "No available options" at bounding box center [614, 506] width 914 height 35
click at [596, 508] on p at bounding box center [614, 499] width 914 height 21
click at [284, 450] on span "Activity" at bounding box center [282, 449] width 22 height 7
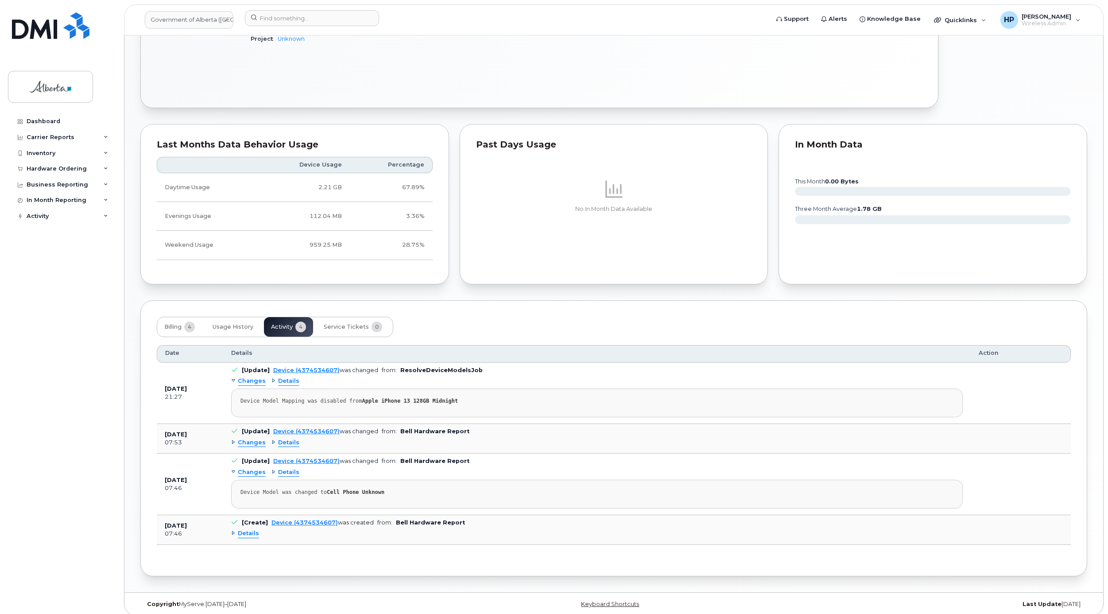
scroll to position [411, 0]
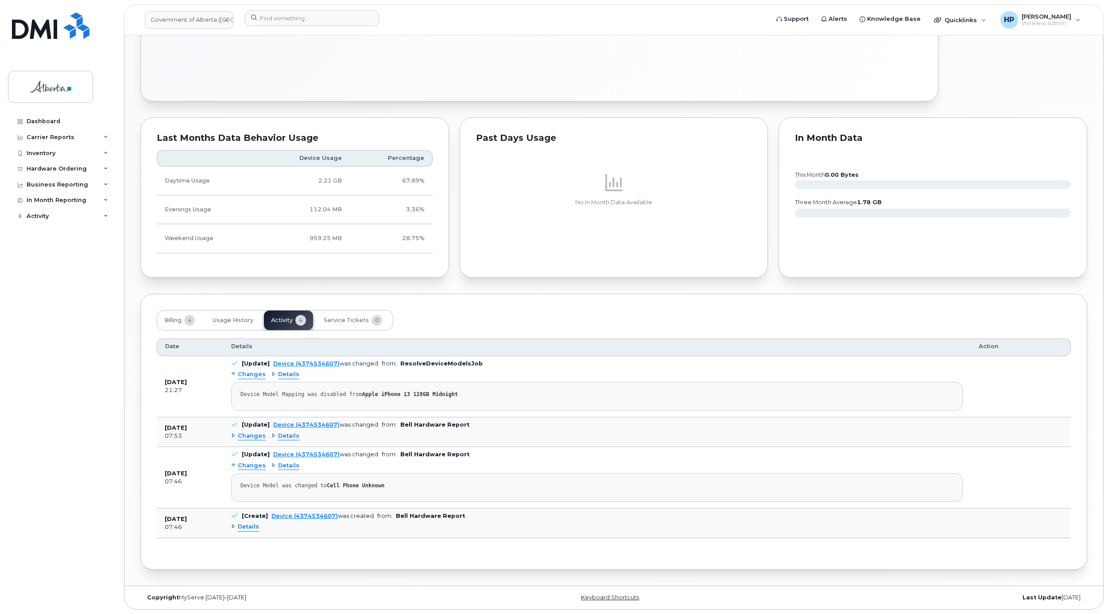
click at [257, 529] on span "Details" at bounding box center [248, 526] width 21 height 8
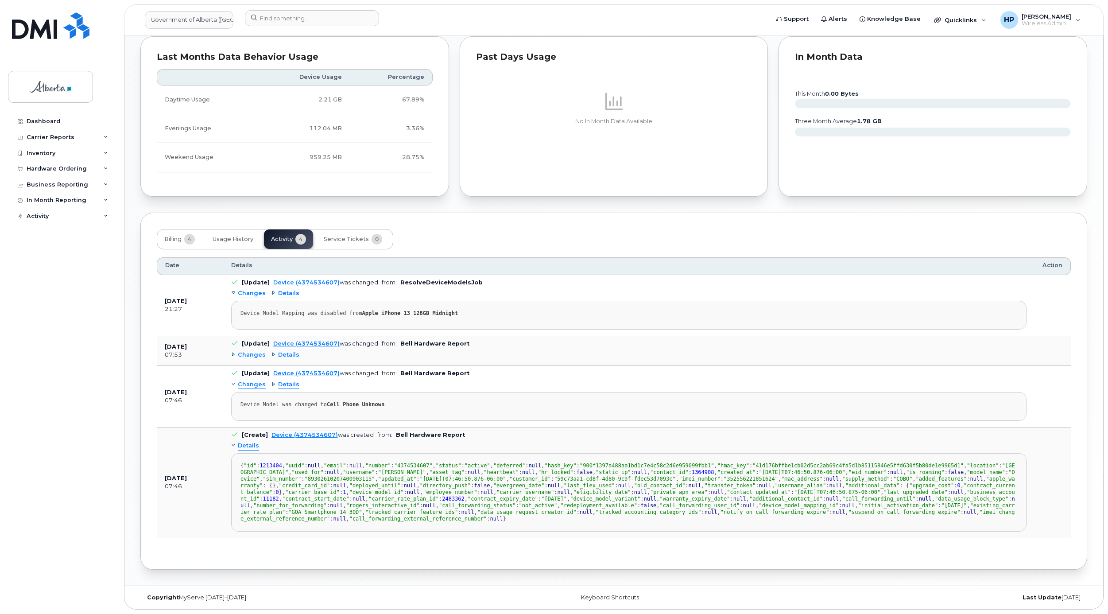
scroll to position [663, 0]
drag, startPoint x: 963, startPoint y: 386, endPoint x: 964, endPoint y: 414, distance: 27.9
click at [964, 427] on td "[Create] Device (4374534607) was created from: Bell Hardware Report Details { "…" at bounding box center [628, 482] width 811 height 111
click at [845, 462] on div "{ "id" : 1213404 , "uuid" : null , "email" : null , "number" : "4374534607" , "…" at bounding box center [628, 492] width 777 height 60
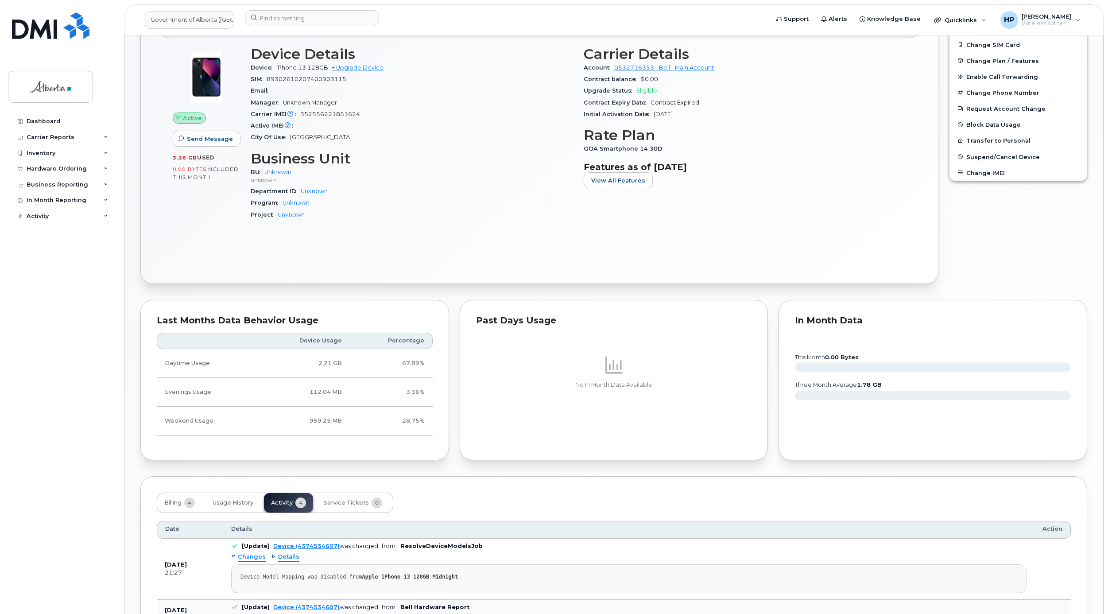
scroll to position [333, 0]
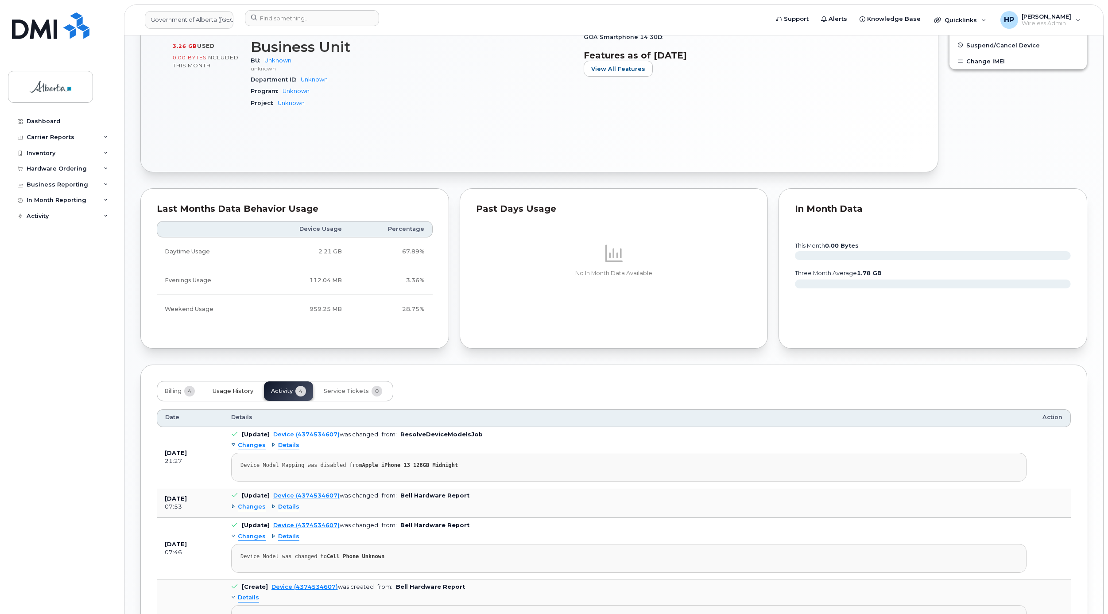
click at [238, 393] on span "Usage History" at bounding box center [233, 390] width 41 height 7
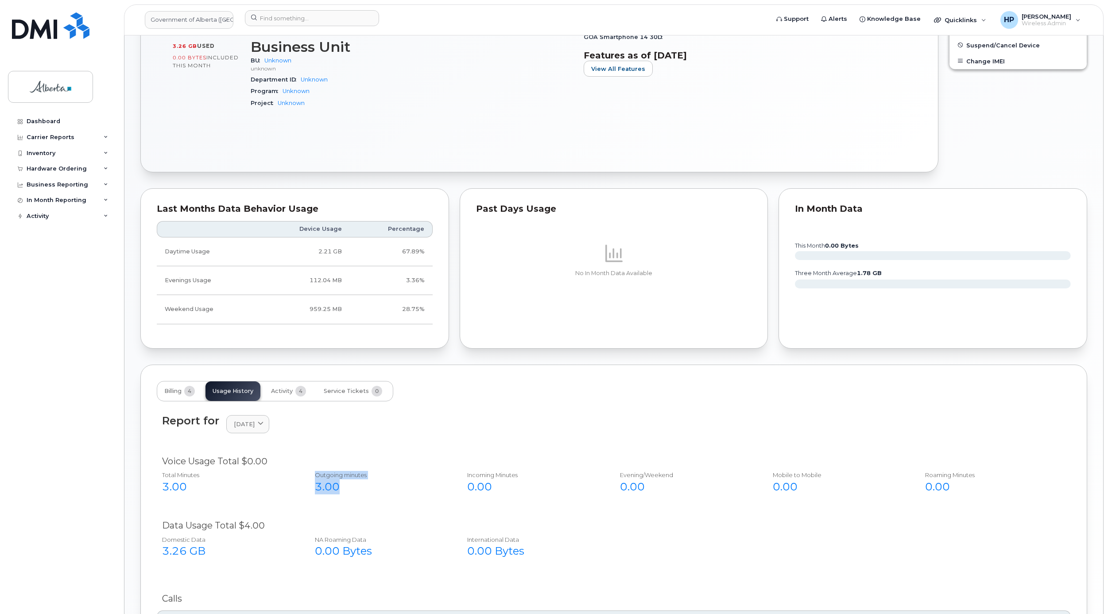
drag, startPoint x: 347, startPoint y: 484, endPoint x: 296, endPoint y: 492, distance: 51.5
click at [296, 492] on div "Total Minutes 3.00 Outgoing minutes 3.00 Incoming Minutes 0.00 Evening/Weekend …" at bounding box center [608, 485] width 916 height 36
click at [296, 495] on div "Total Minutes 3.00" at bounding box center [228, 482] width 147 height 31
click at [189, 493] on div "3.00" at bounding box center [228, 486] width 133 height 15
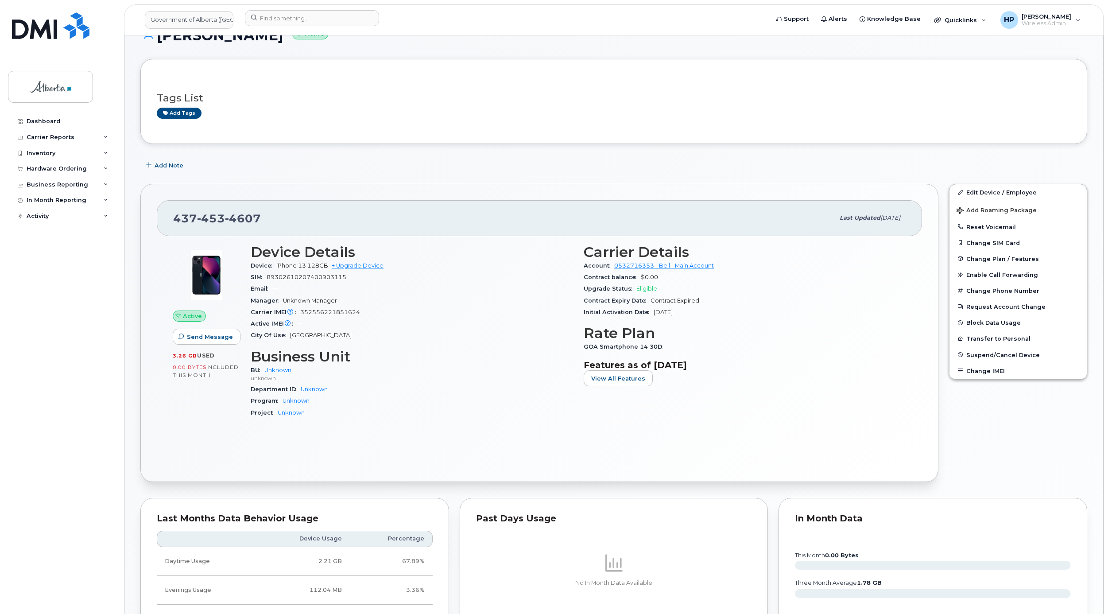
scroll to position [0, 0]
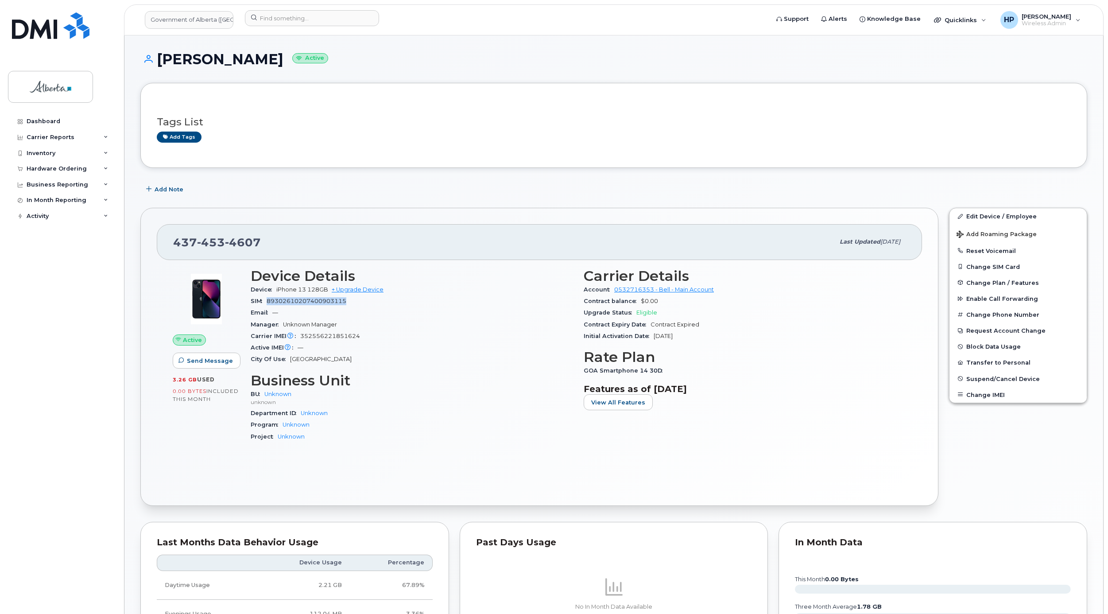
drag, startPoint x: 266, startPoint y: 303, endPoint x: 351, endPoint y: 307, distance: 85.1
click at [351, 307] on div "SIM 89302610207400903115" at bounding box center [412, 301] width 322 height 12
drag, startPoint x: 351, startPoint y: 307, endPoint x: 402, endPoint y: 319, distance: 53.1
click at [402, 318] on div "Email —" at bounding box center [412, 313] width 322 height 12
